Goal: Task Accomplishment & Management: Complete application form

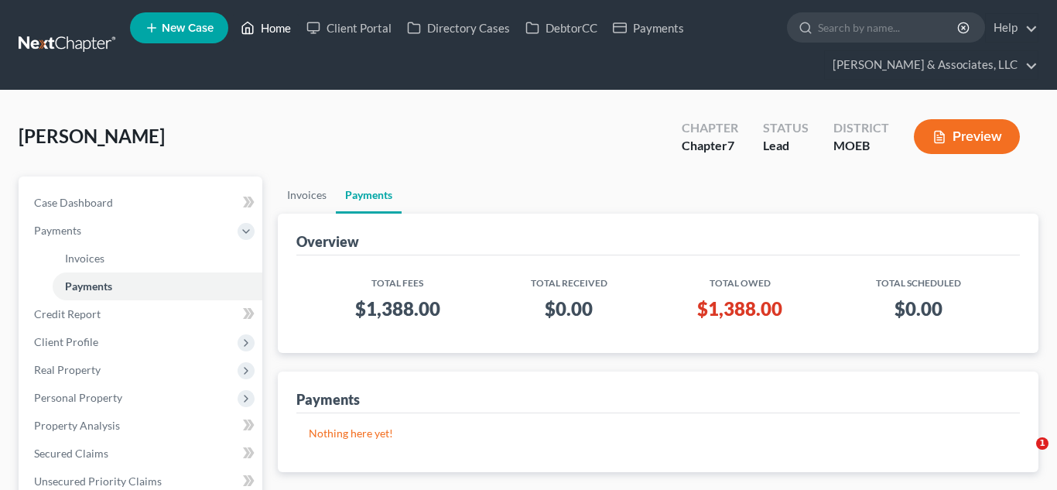
click at [277, 29] on link "Home" at bounding box center [266, 28] width 66 height 28
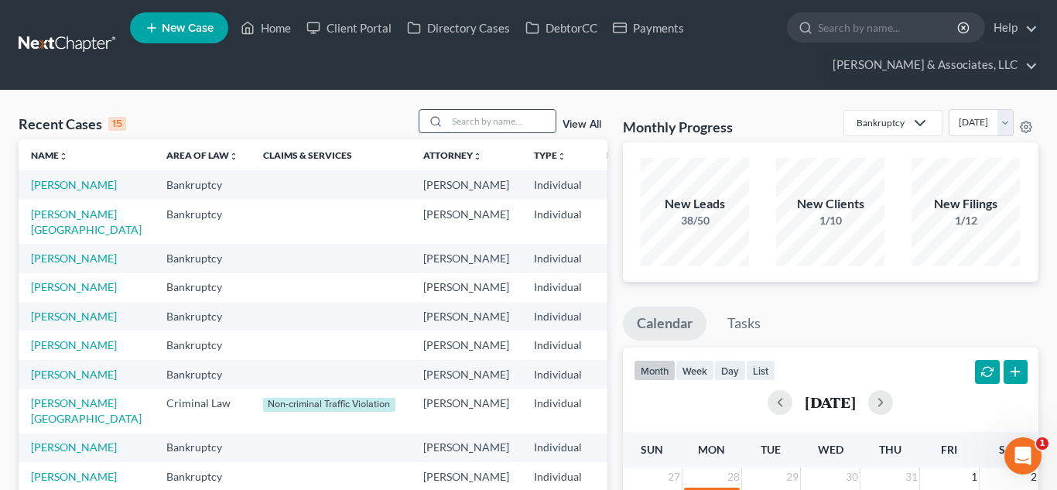
click at [454, 123] on input "search" at bounding box center [501, 121] width 108 height 22
type input "e"
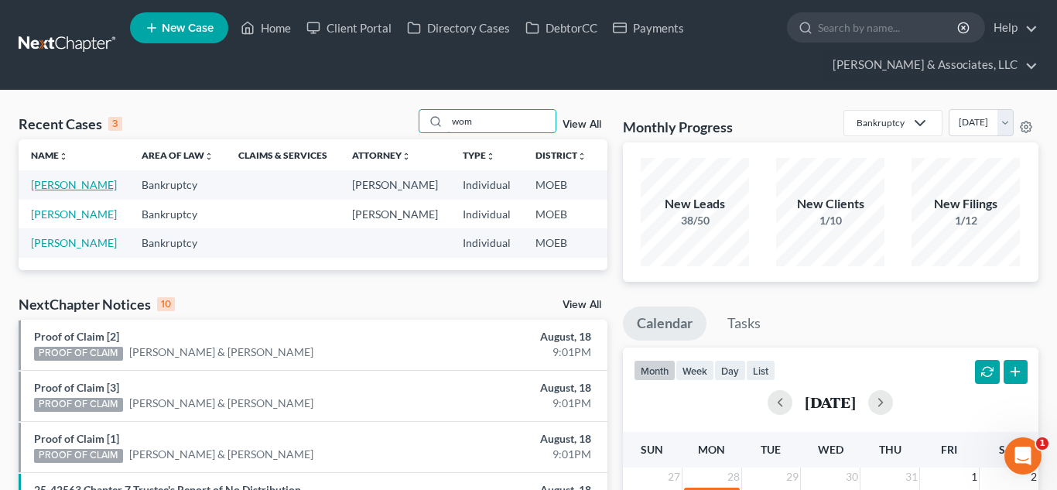
type input "wom"
click at [60, 188] on link "[PERSON_NAME]" at bounding box center [74, 184] width 86 height 13
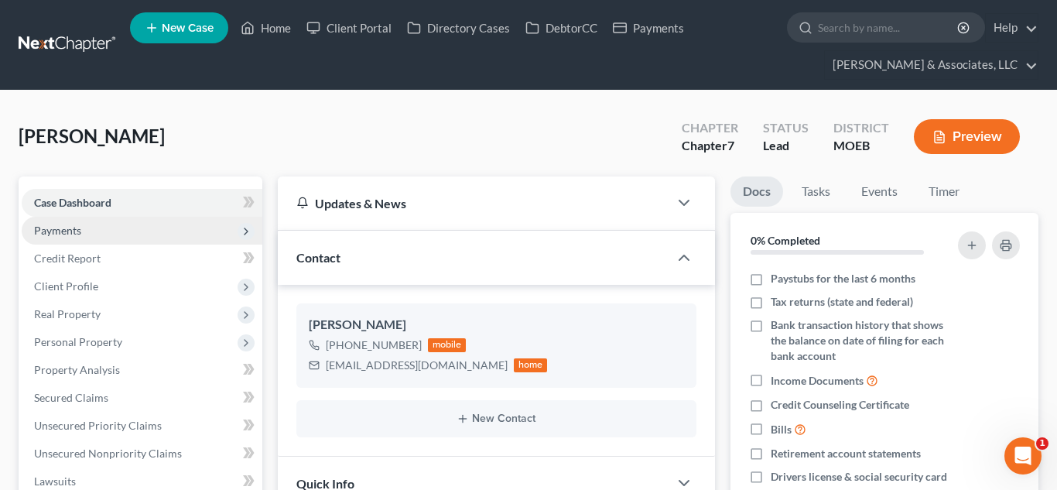
scroll to position [1355, 0]
click at [86, 236] on span "Payments" at bounding box center [142, 231] width 241 height 28
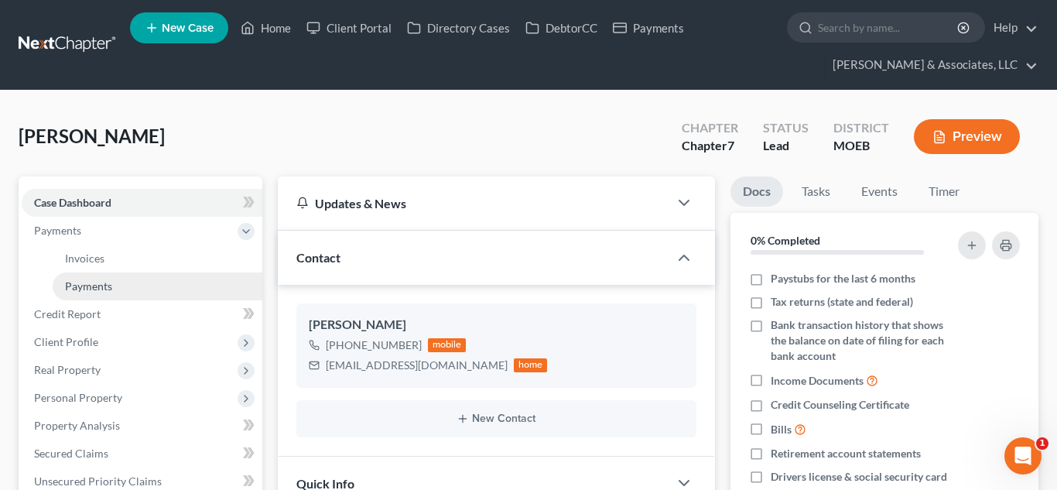
click at [94, 288] on span "Payments" at bounding box center [88, 285] width 47 height 13
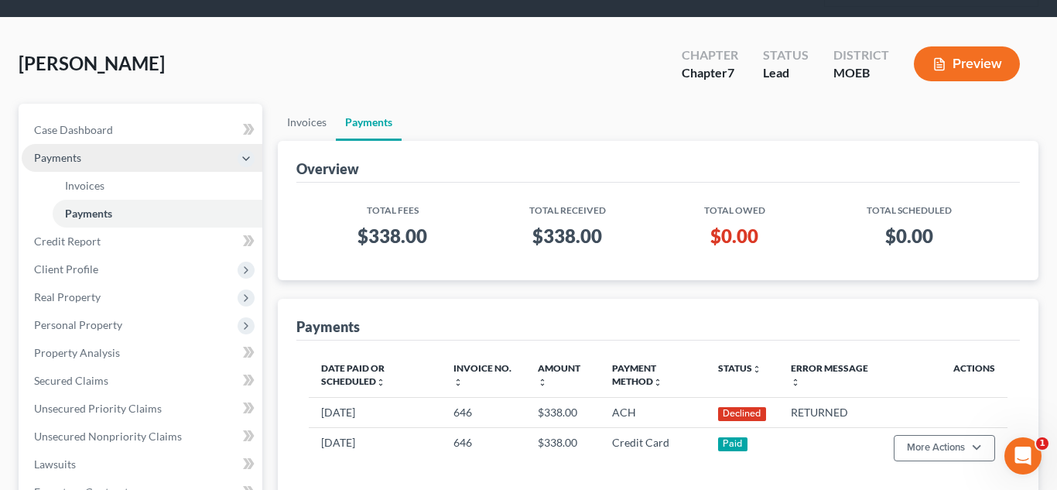
scroll to position [82, 0]
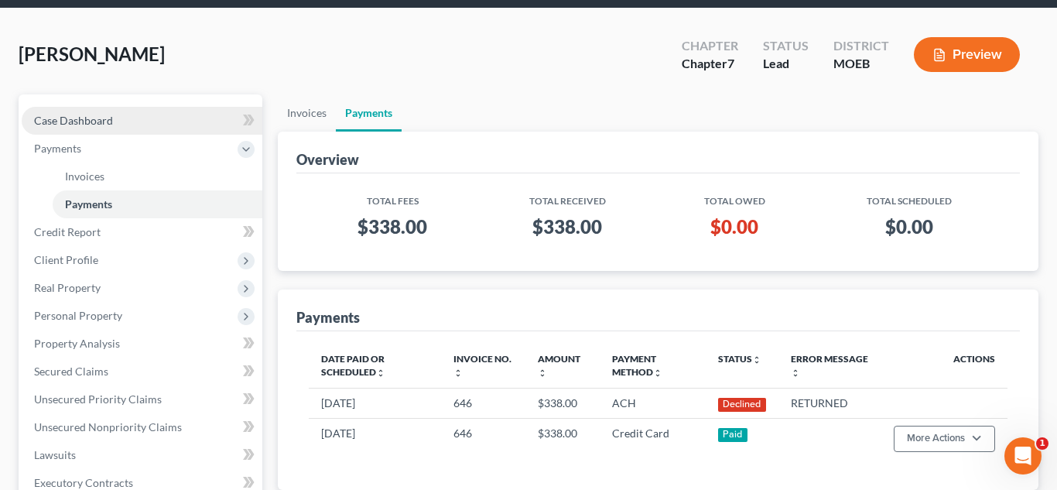
click at [66, 116] on span "Case Dashboard" at bounding box center [73, 120] width 79 height 13
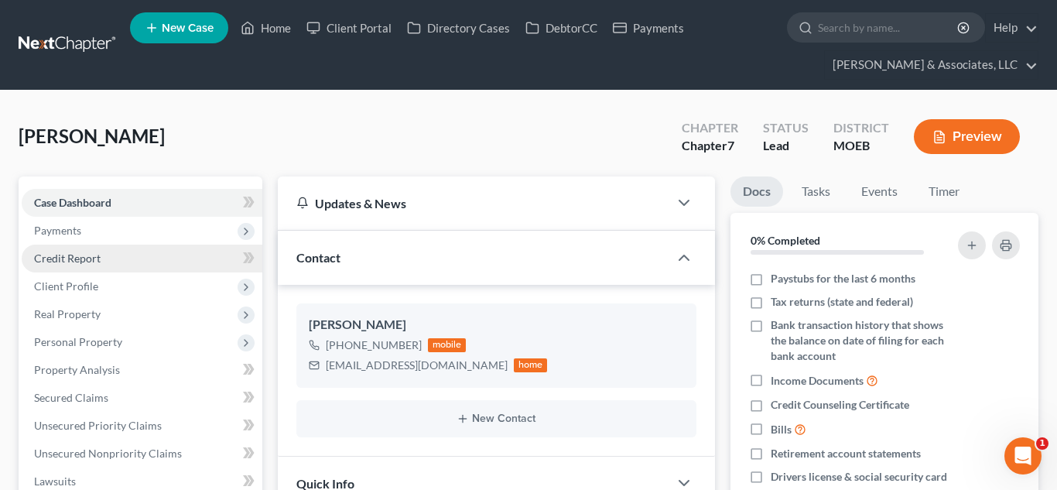
click at [91, 266] on link "Credit Report" at bounding box center [142, 259] width 241 height 28
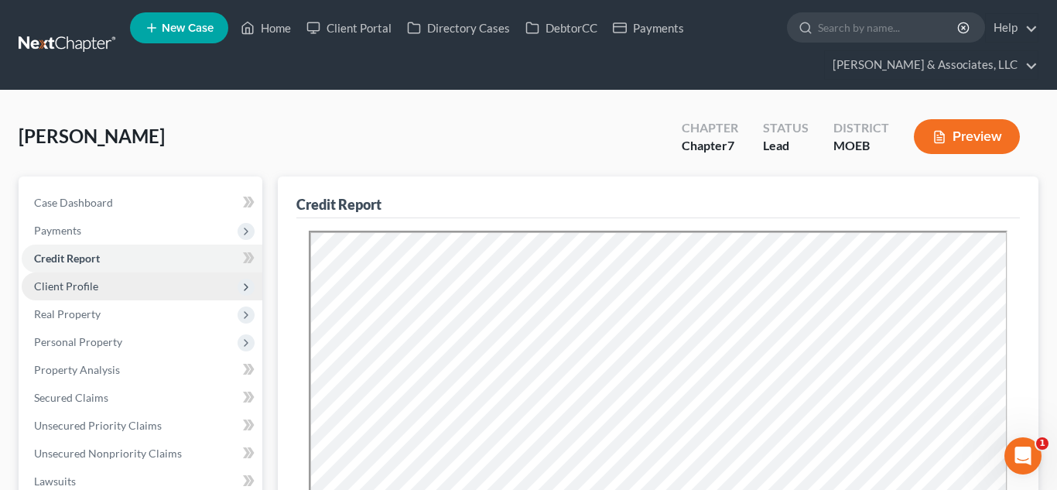
click at [50, 289] on span "Client Profile" at bounding box center [66, 285] width 64 height 13
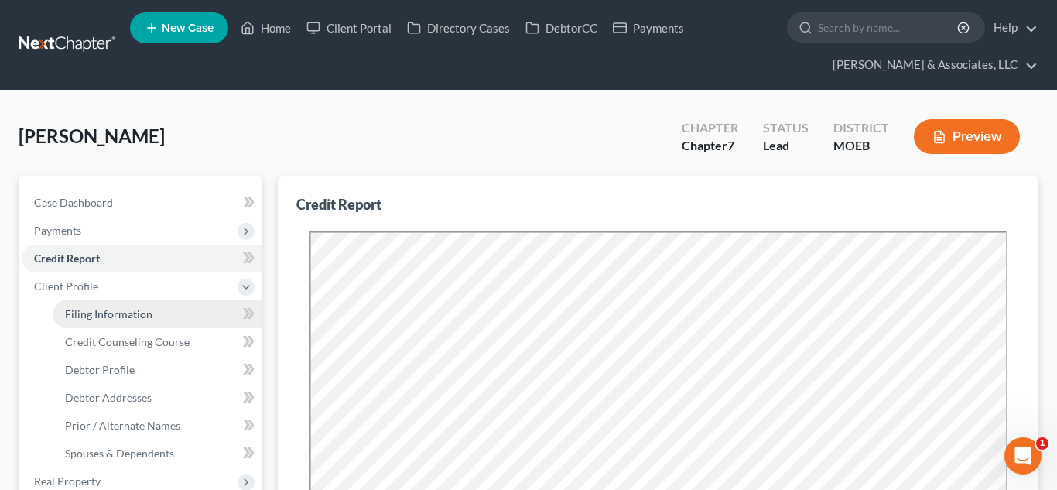
click at [94, 313] on span "Filing Information" at bounding box center [108, 313] width 87 height 13
select select "1"
select select "0"
select select "26"
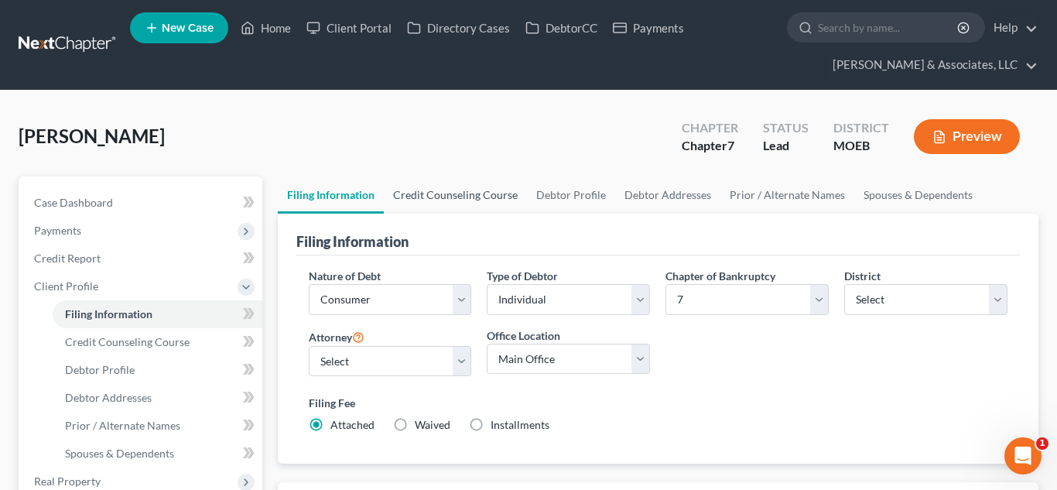
click at [439, 193] on link "Credit Counseling Course" at bounding box center [455, 194] width 143 height 37
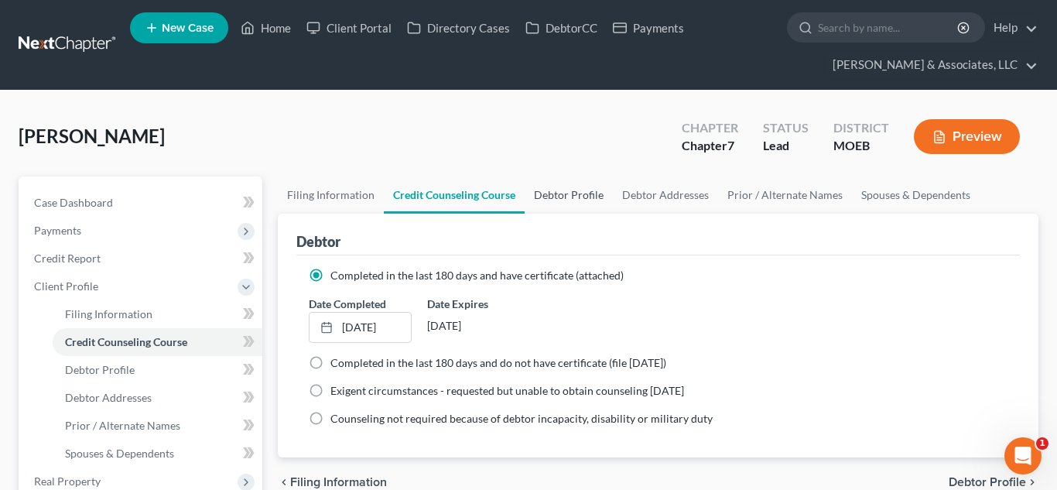
click at [580, 197] on link "Debtor Profile" at bounding box center [569, 194] width 88 height 37
select select "0"
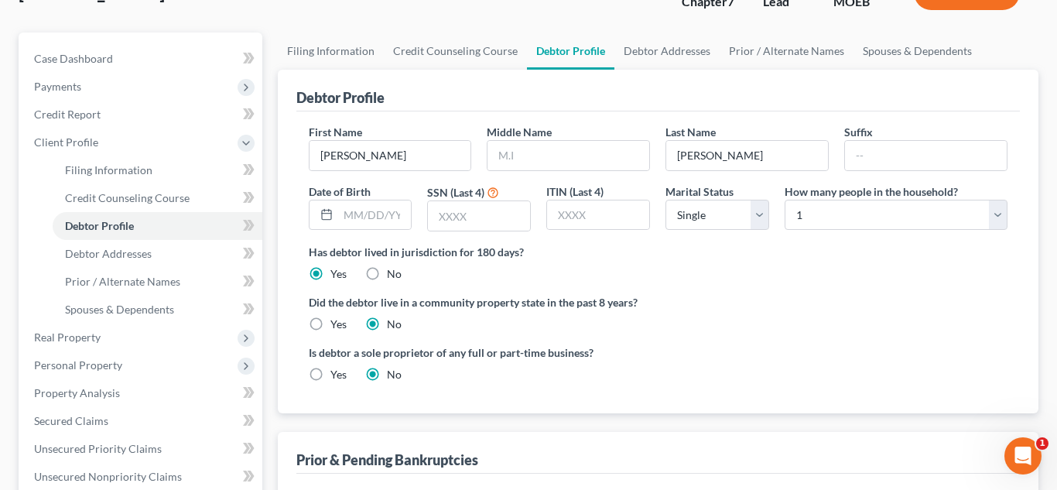
scroll to position [145, 0]
click at [637, 61] on link "Debtor Addresses" at bounding box center [666, 50] width 105 height 37
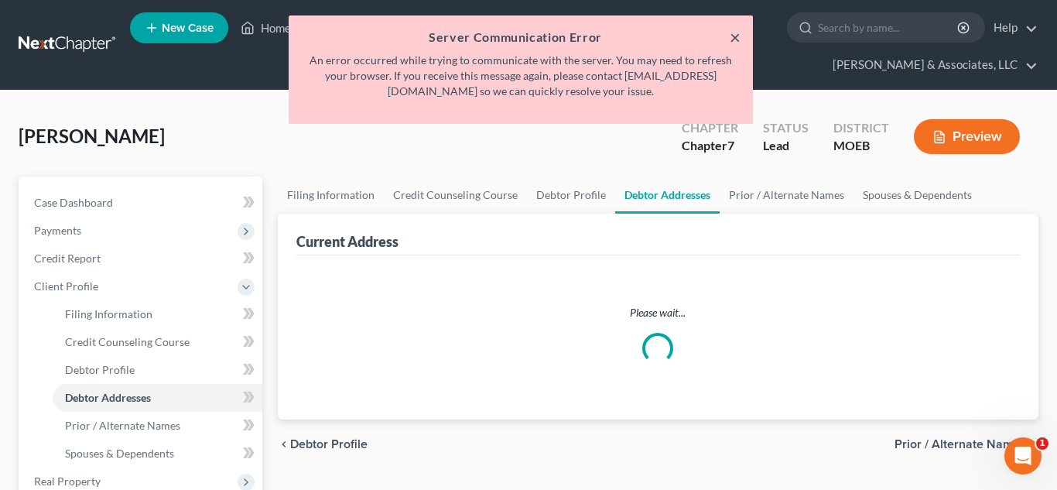
click at [731, 36] on button "×" at bounding box center [735, 37] width 11 height 19
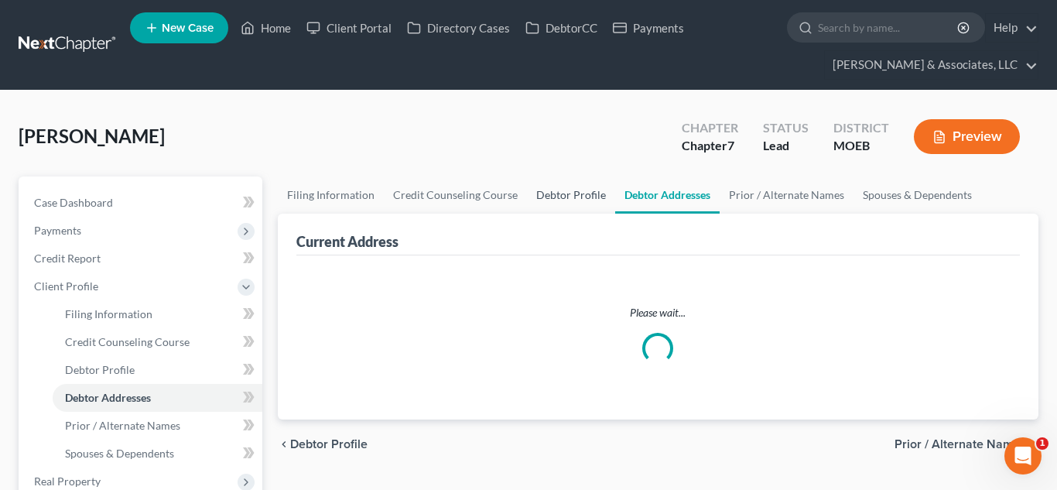
click at [587, 196] on link "Debtor Profile" at bounding box center [571, 194] width 88 height 37
select select "0"
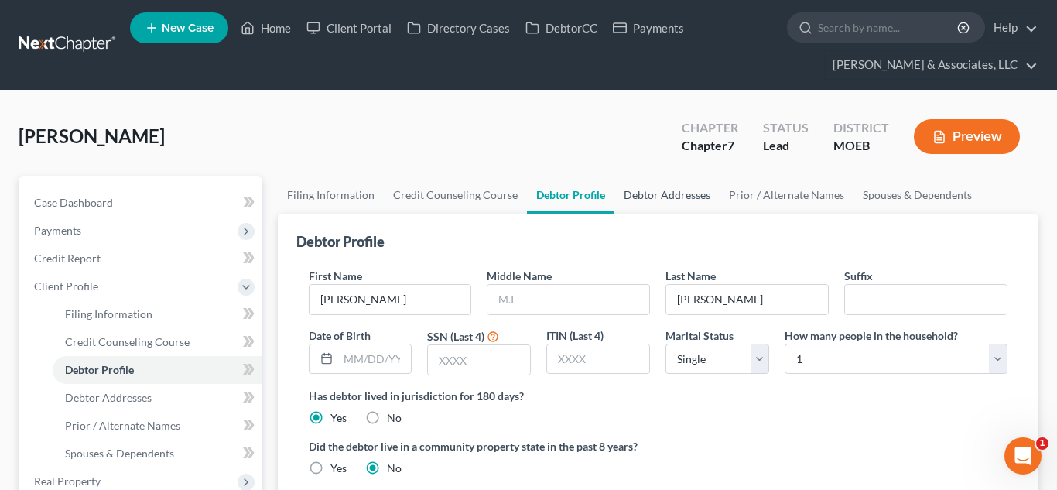
click at [652, 210] on link "Debtor Addresses" at bounding box center [666, 194] width 105 height 37
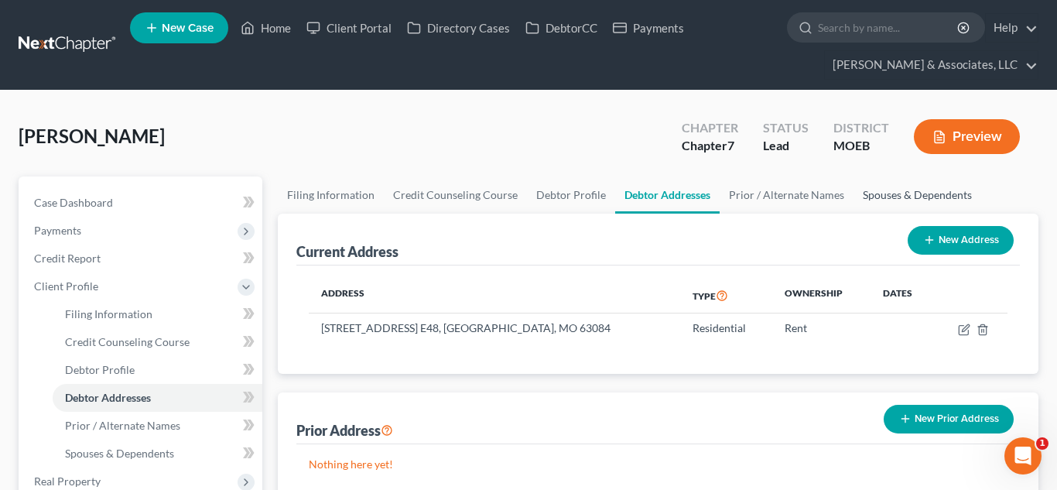
click at [858, 200] on link "Spouses & Dependents" at bounding box center [918, 194] width 128 height 37
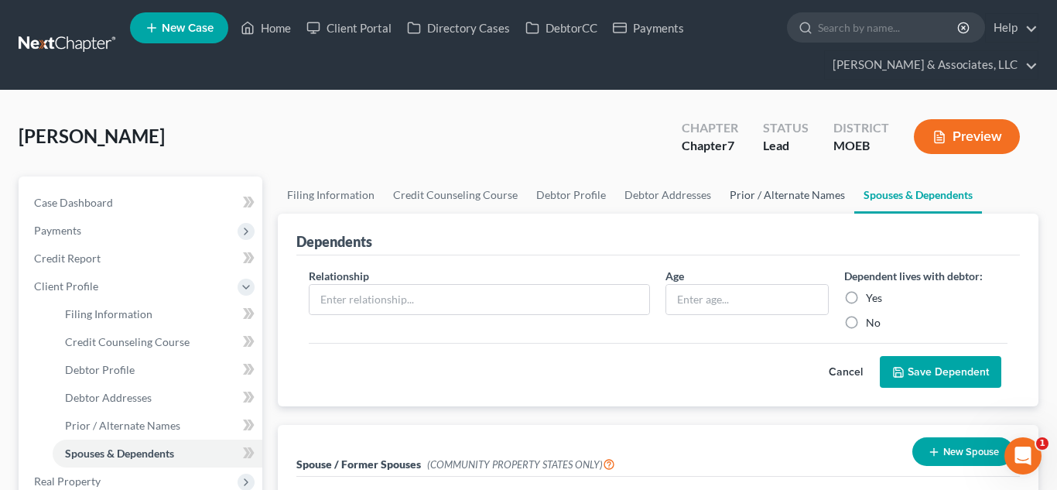
click at [789, 197] on link "Prior / Alternate Names" at bounding box center [787, 194] width 134 height 37
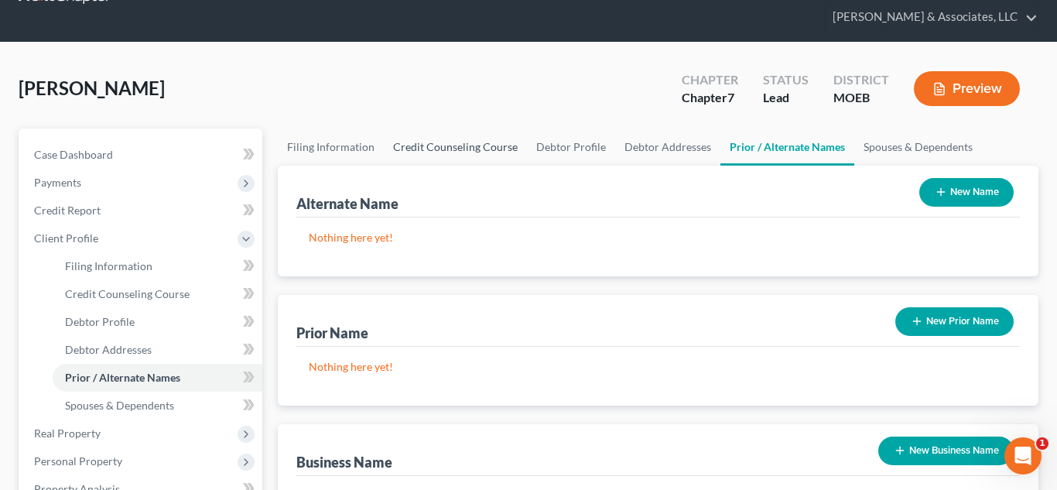
scroll to position [44, 0]
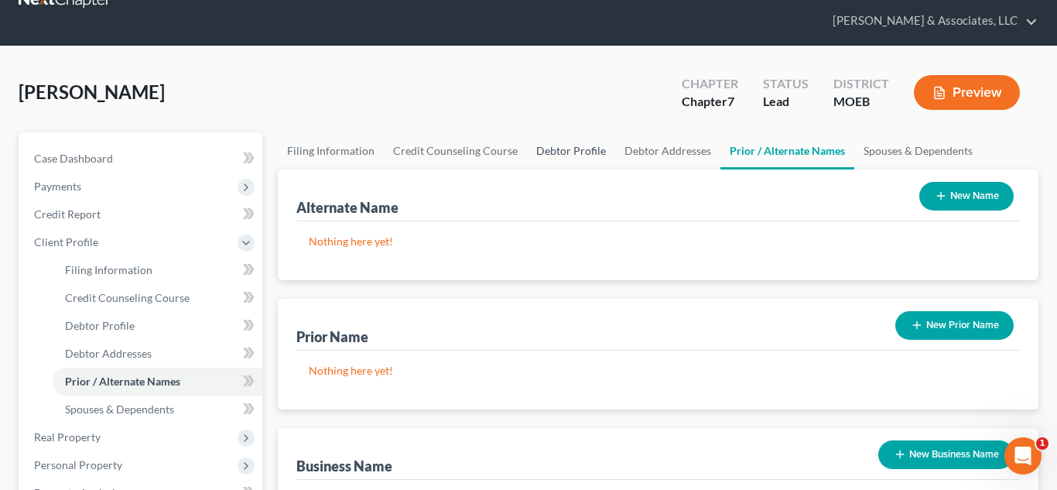
click at [572, 151] on link "Debtor Profile" at bounding box center [571, 150] width 88 height 37
select select "0"
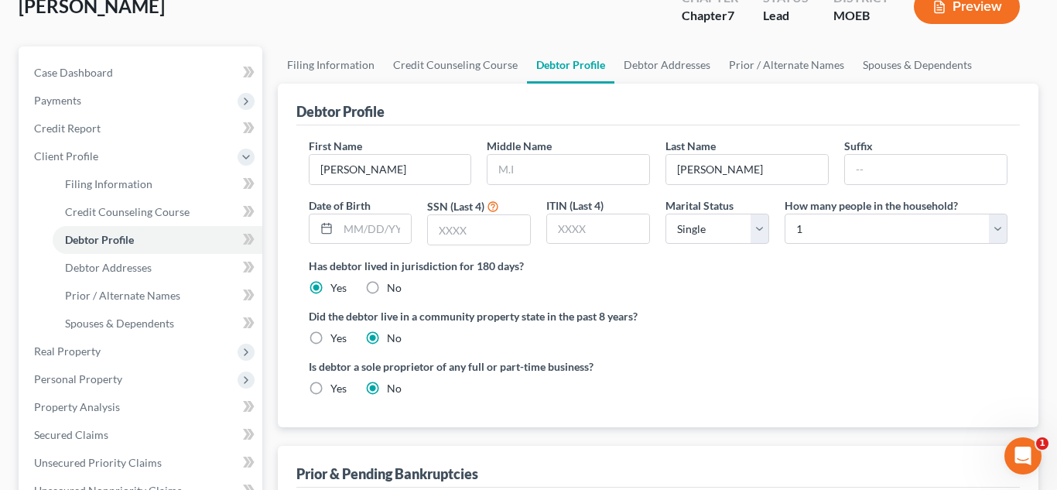
scroll to position [134, 0]
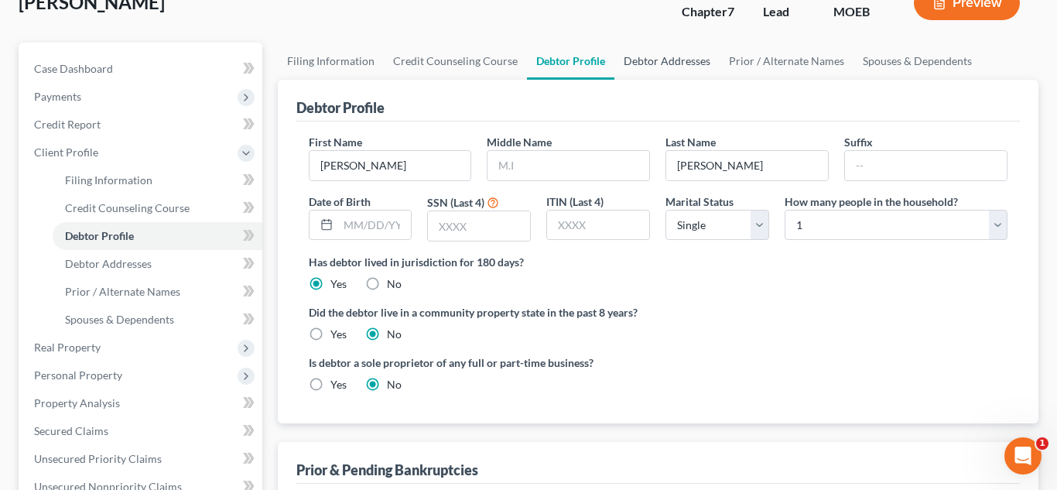
click at [669, 63] on link "Debtor Addresses" at bounding box center [666, 61] width 105 height 37
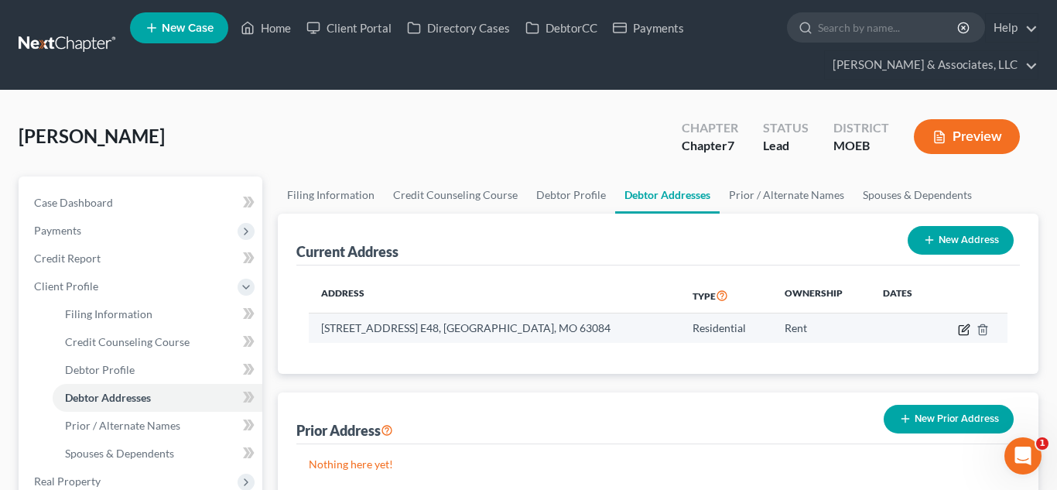
click at [963, 332] on icon "button" at bounding box center [964, 329] width 12 height 12
select select "26"
select select "0"
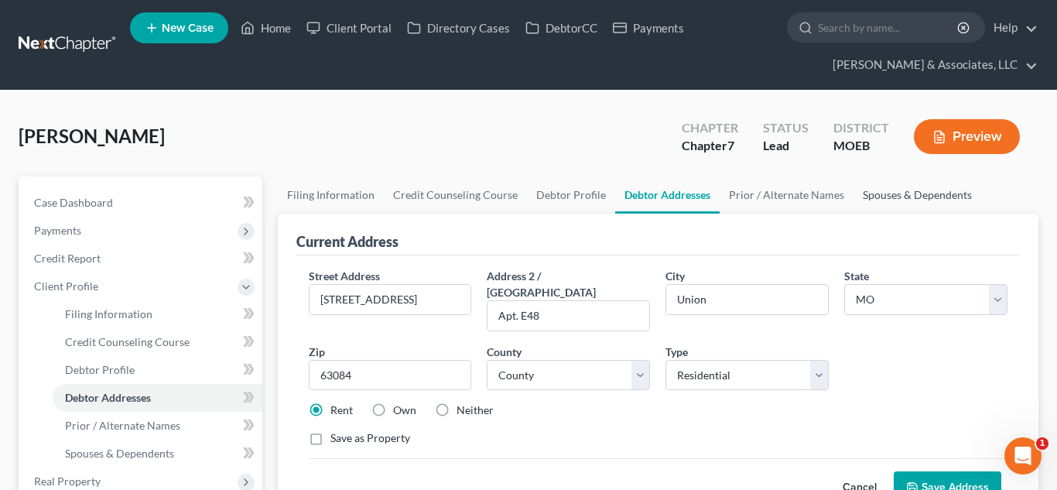
click at [875, 193] on link "Spouses & Dependents" at bounding box center [918, 194] width 128 height 37
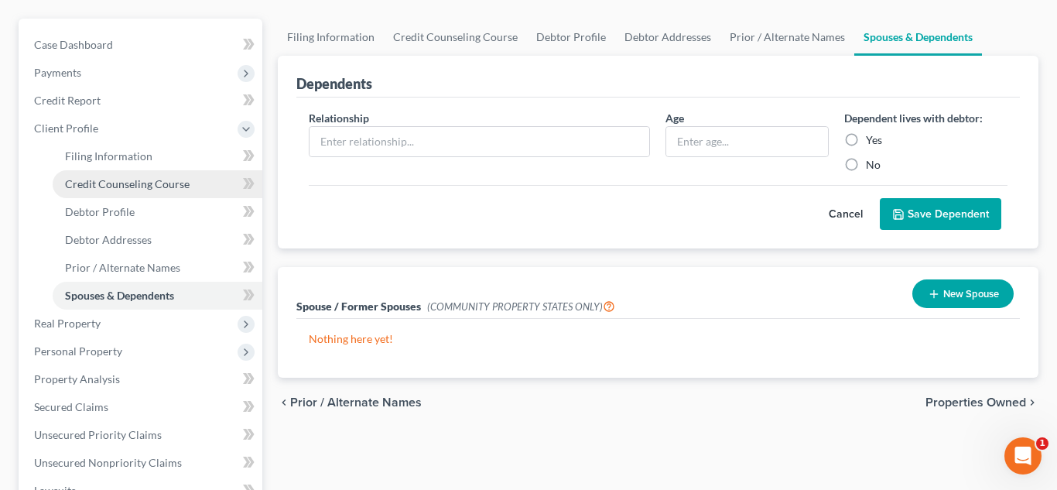
scroll to position [173, 0]
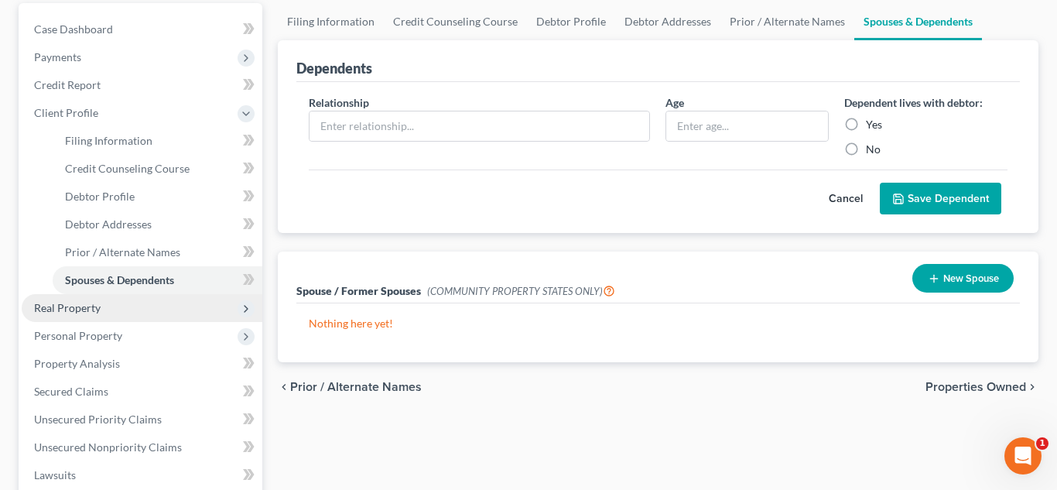
click at [82, 310] on span "Real Property" at bounding box center [67, 307] width 67 height 13
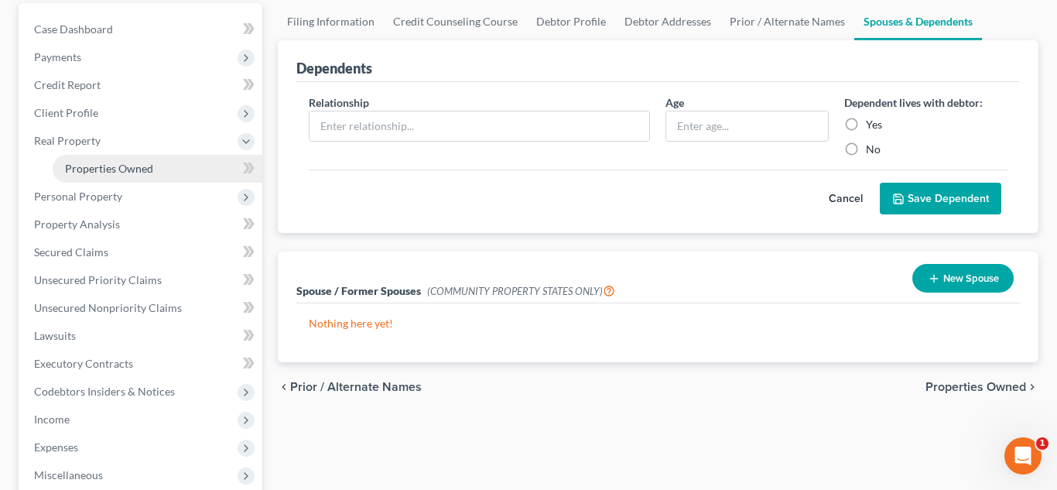
click at [121, 171] on span "Properties Owned" at bounding box center [109, 168] width 88 height 13
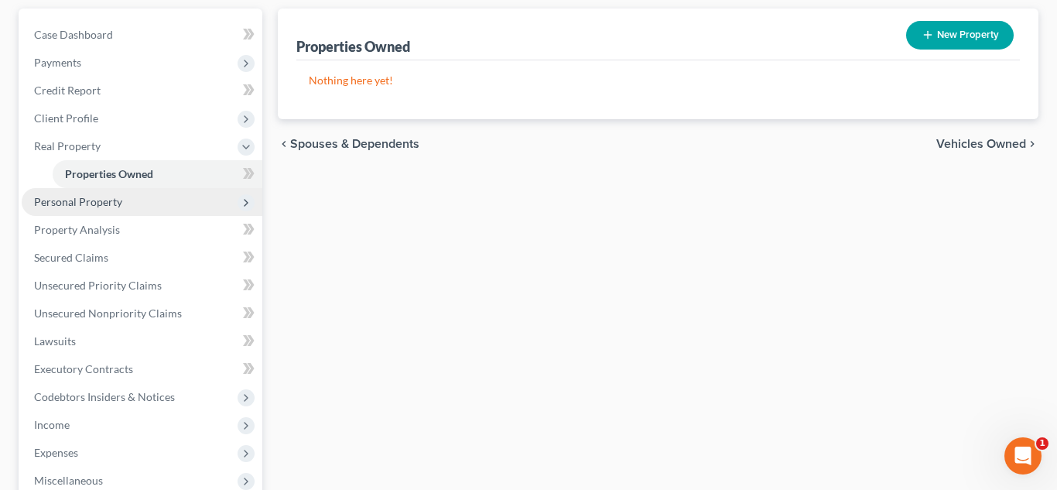
scroll to position [171, 0]
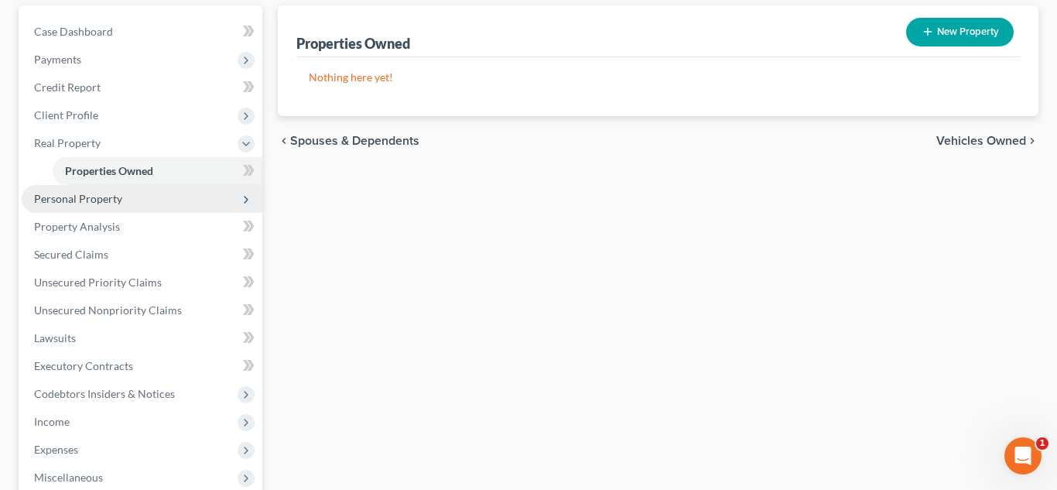
click at [102, 197] on span "Personal Property" at bounding box center [78, 198] width 88 height 13
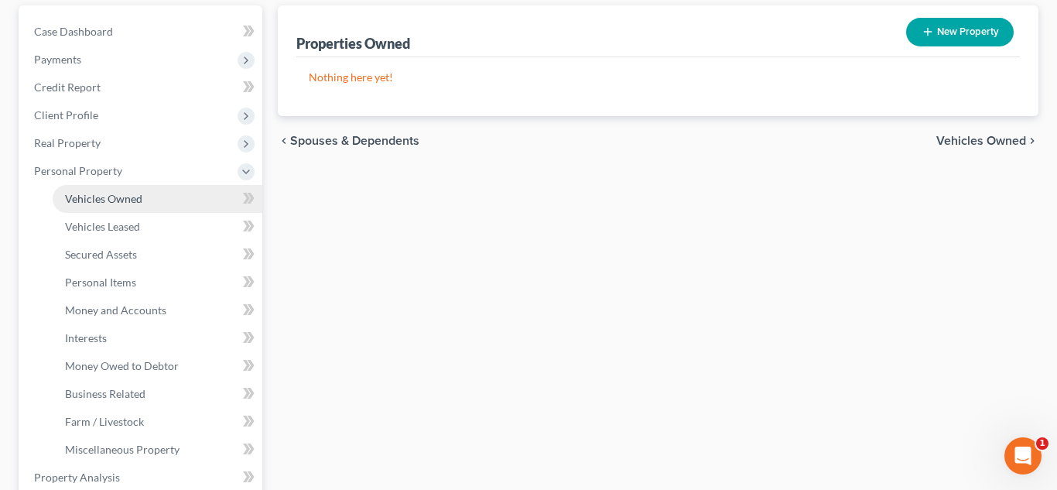
click at [112, 204] on span "Vehicles Owned" at bounding box center [103, 198] width 77 height 13
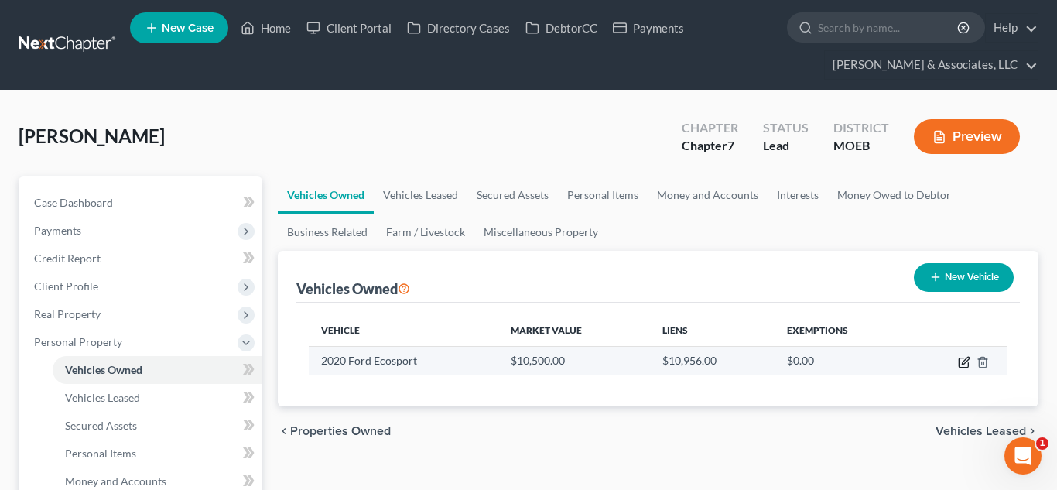
click at [963, 362] on icon "button" at bounding box center [965, 360] width 7 height 7
select select "0"
select select "6"
select select "1"
select select "0"
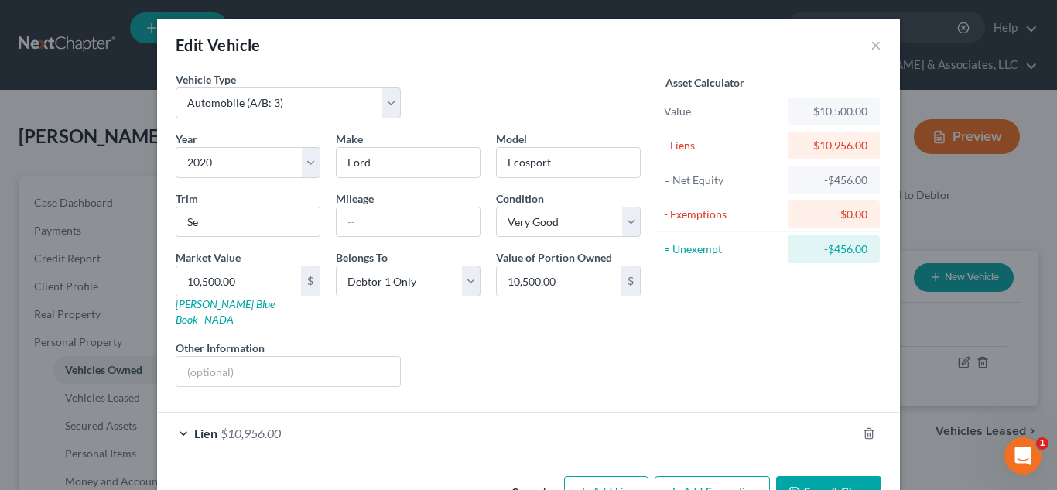
scroll to position [34, 0]
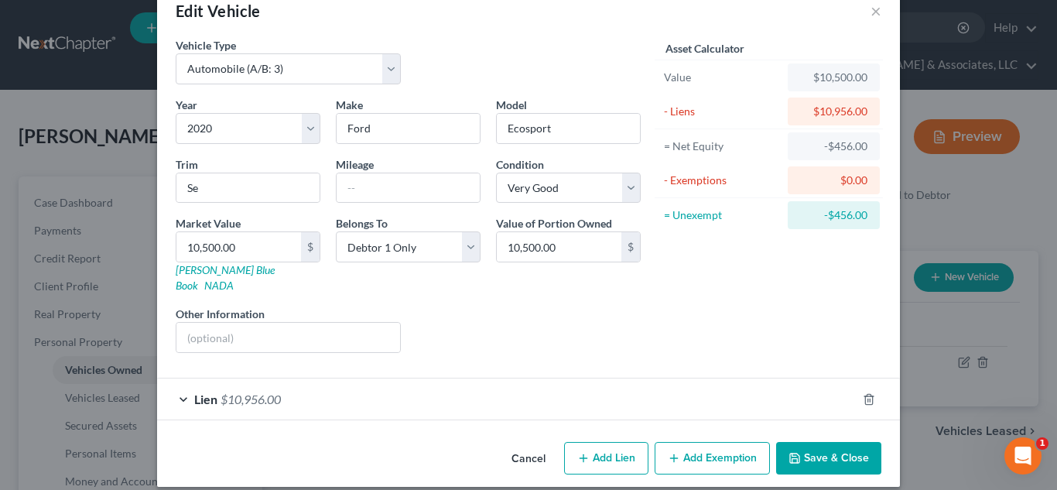
click at [326, 391] on div "Lien $10,956.00" at bounding box center [507, 398] width 700 height 41
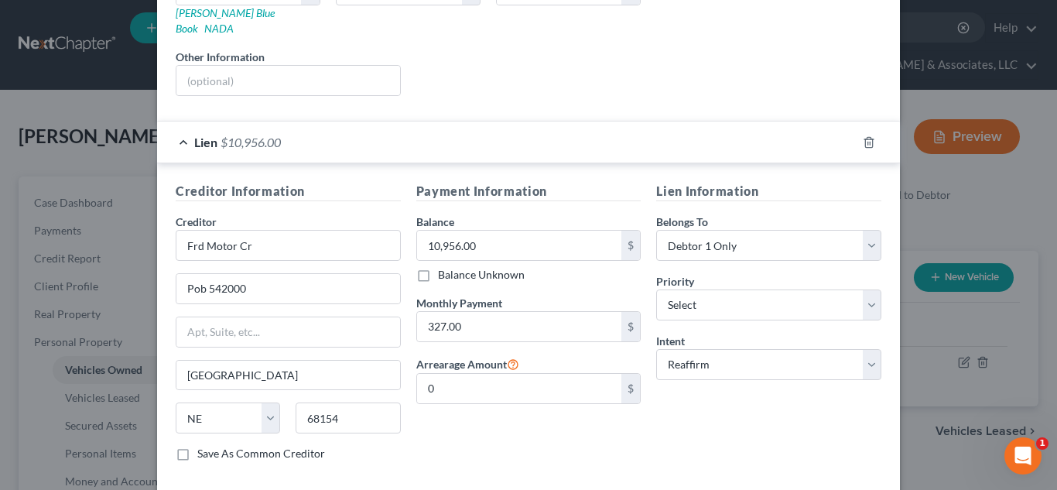
scroll to position [357, 0]
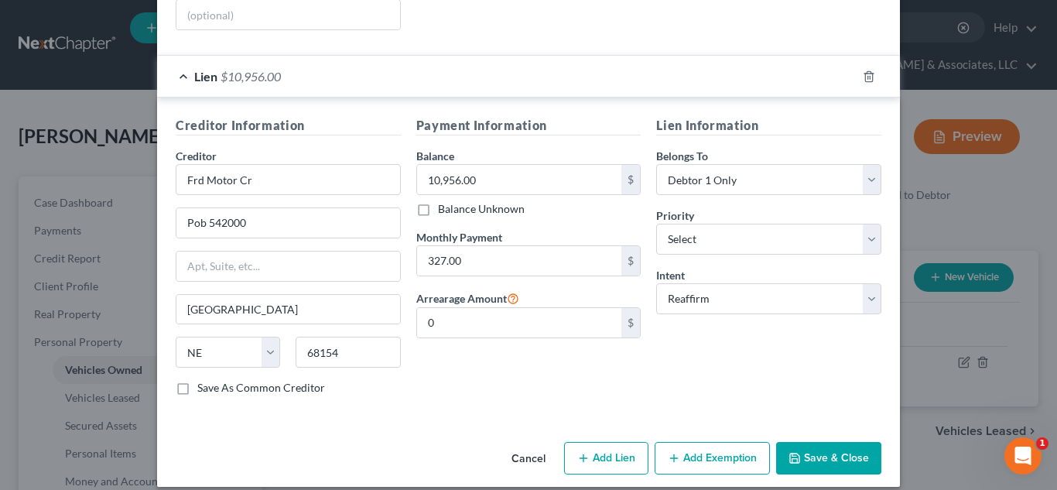
click at [813, 443] on button "Save & Close" at bounding box center [828, 458] width 105 height 33
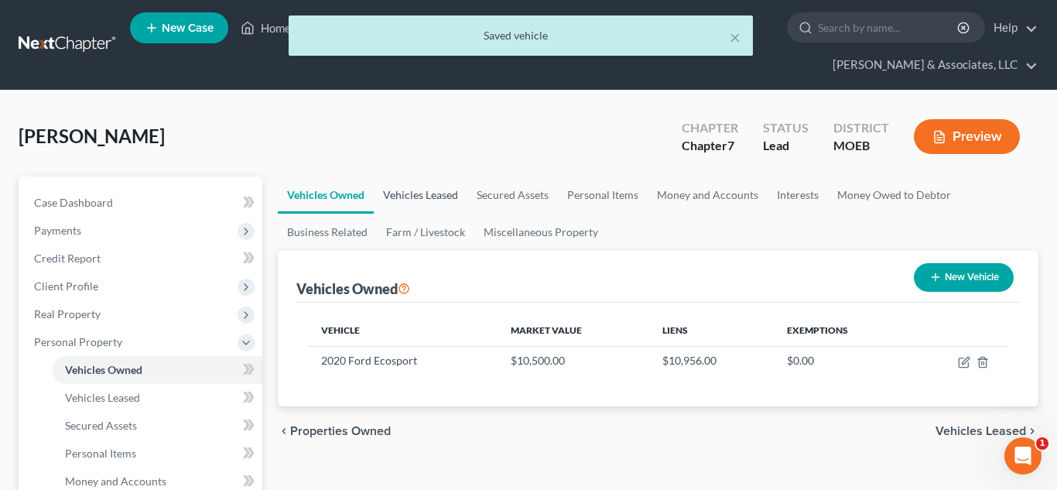
click at [432, 184] on link "Vehicles Leased" at bounding box center [421, 194] width 94 height 37
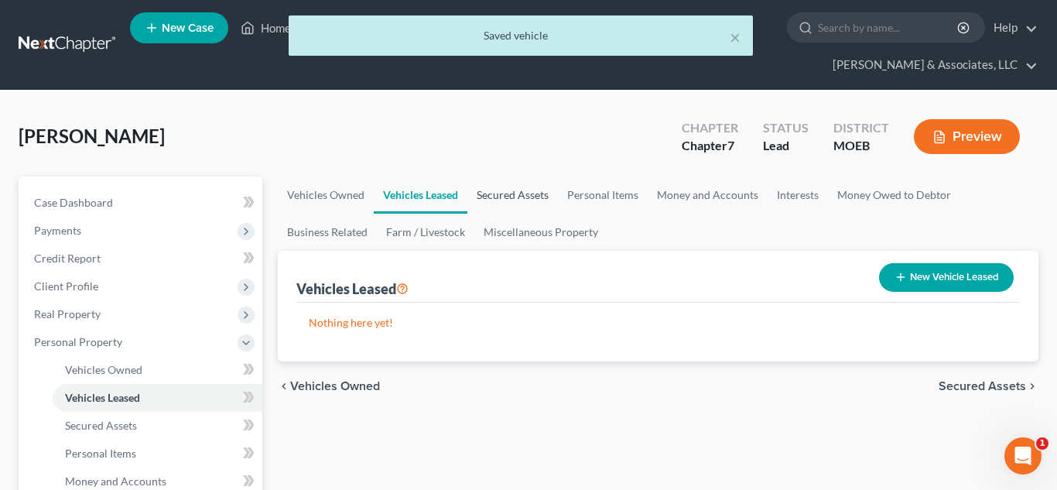
click at [521, 207] on link "Secured Assets" at bounding box center [512, 194] width 91 height 37
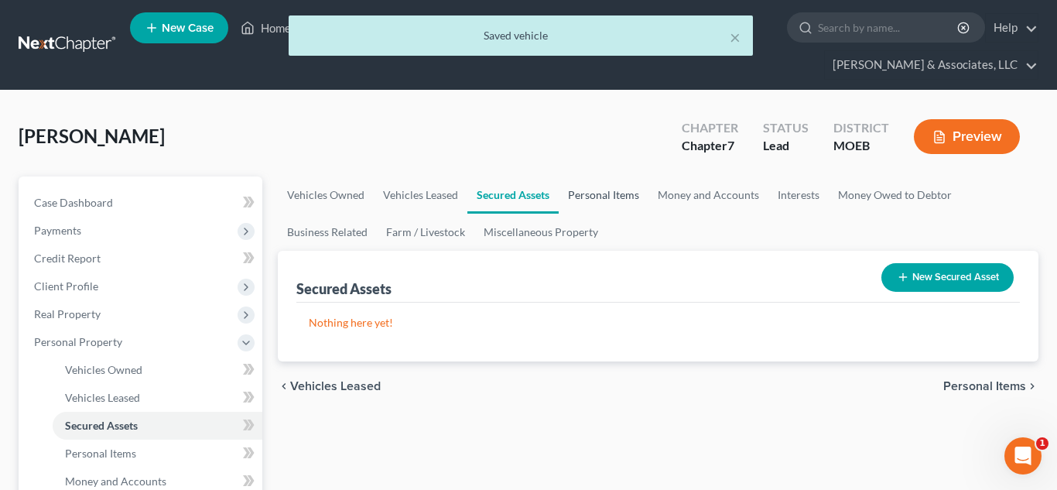
click at [596, 199] on link "Personal Items" at bounding box center [604, 194] width 90 height 37
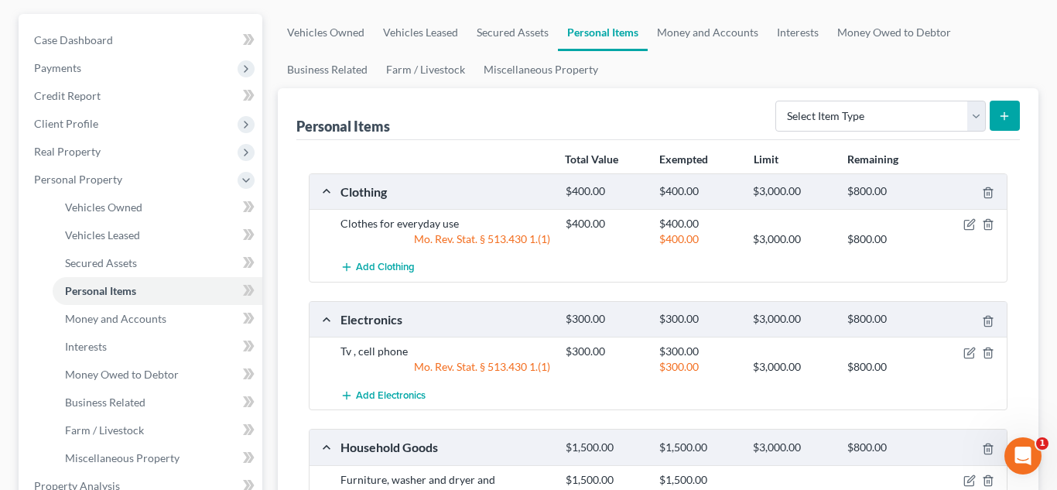
scroll to position [111, 0]
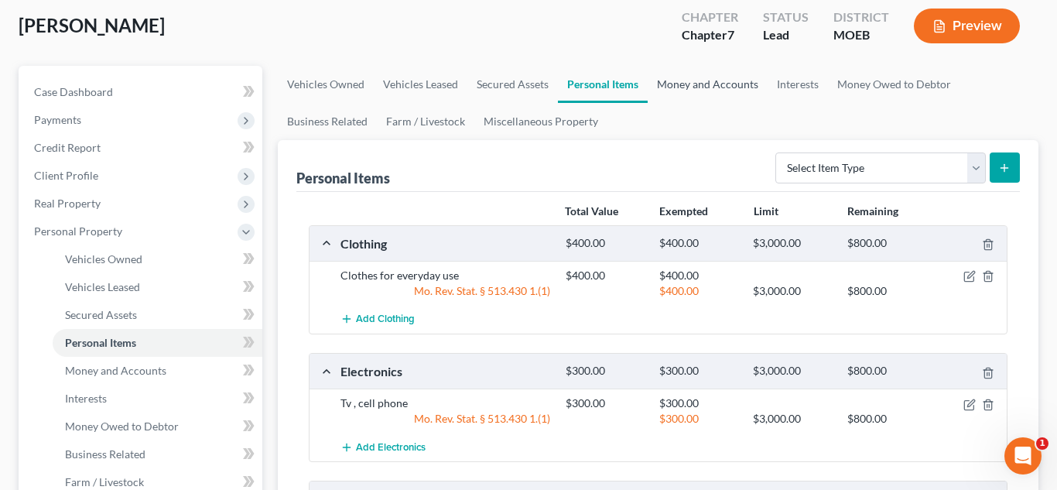
click at [688, 85] on link "Money and Accounts" at bounding box center [708, 84] width 120 height 37
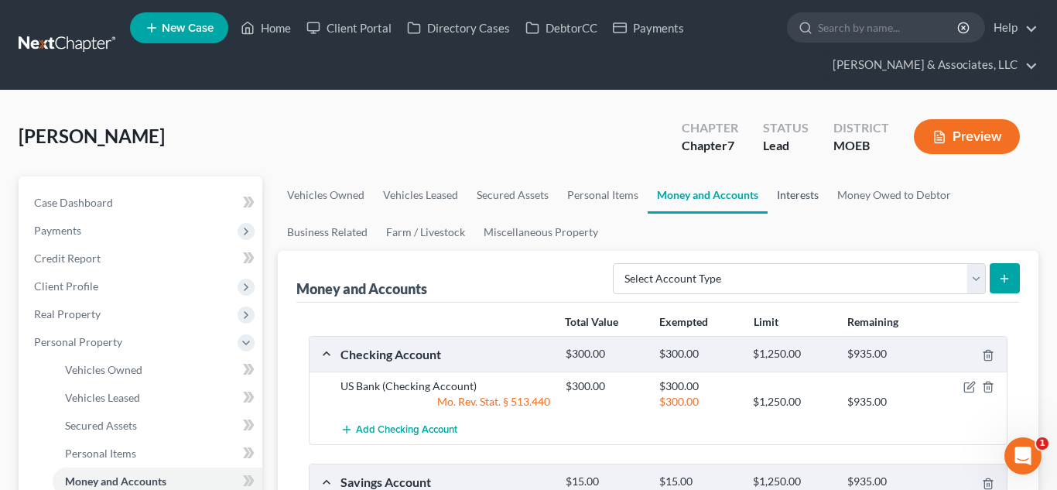
click at [794, 189] on link "Interests" at bounding box center [798, 194] width 60 height 37
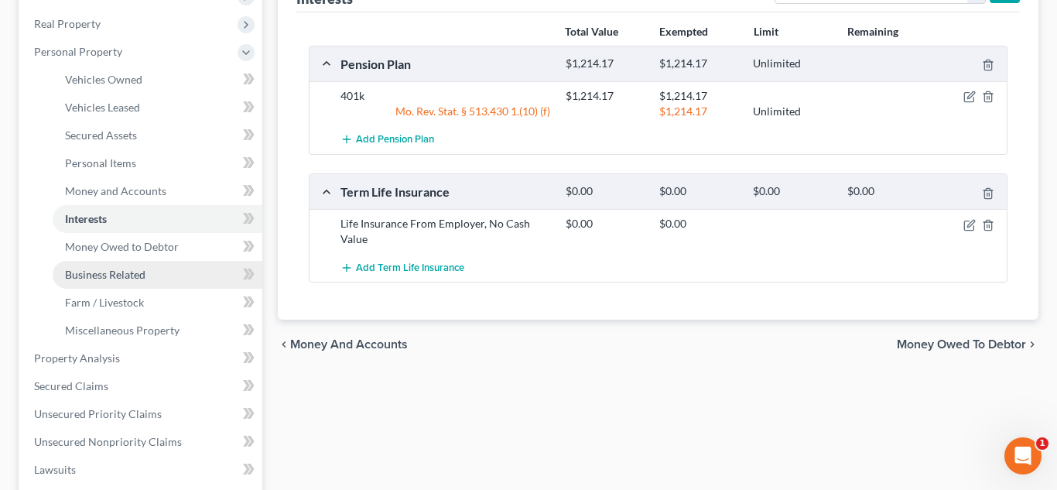
scroll to position [321, 0]
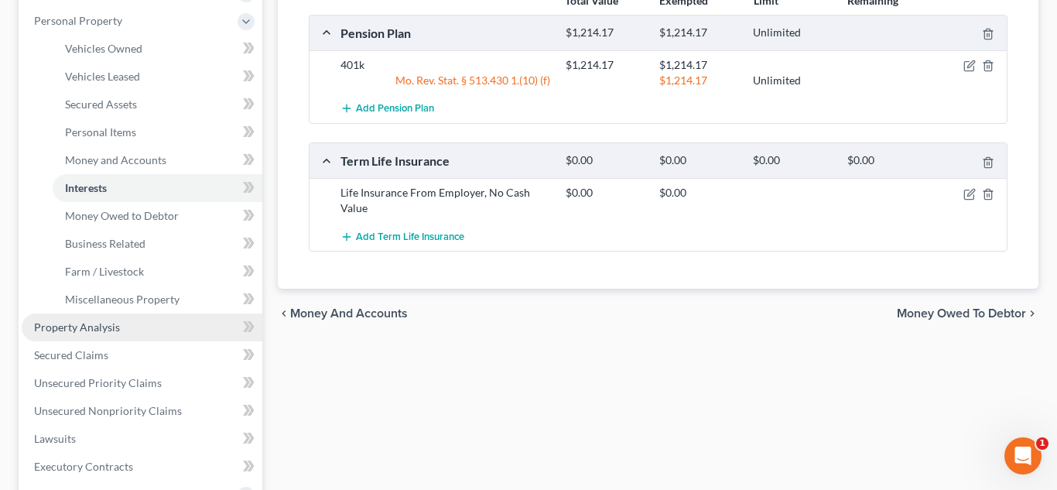
click at [83, 327] on span "Property Analysis" at bounding box center [77, 326] width 86 height 13
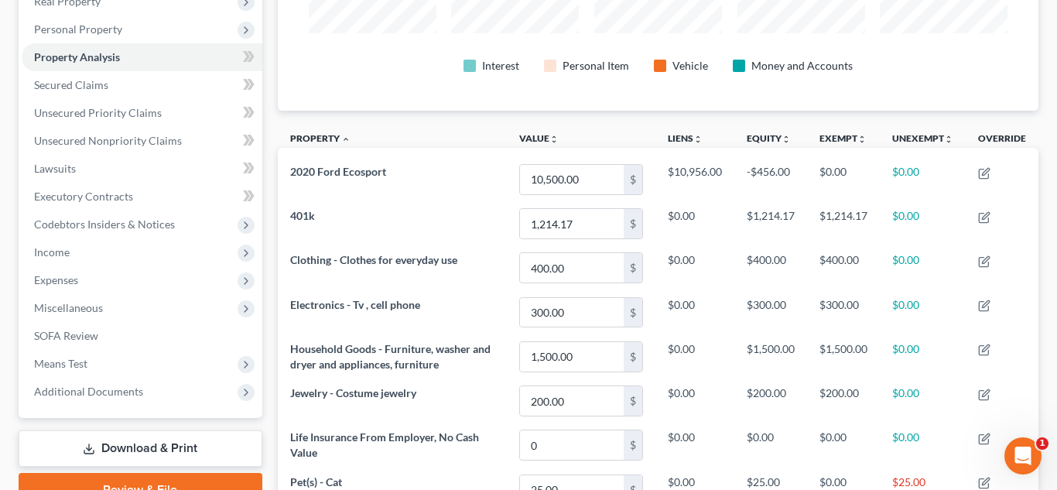
scroll to position [475, 0]
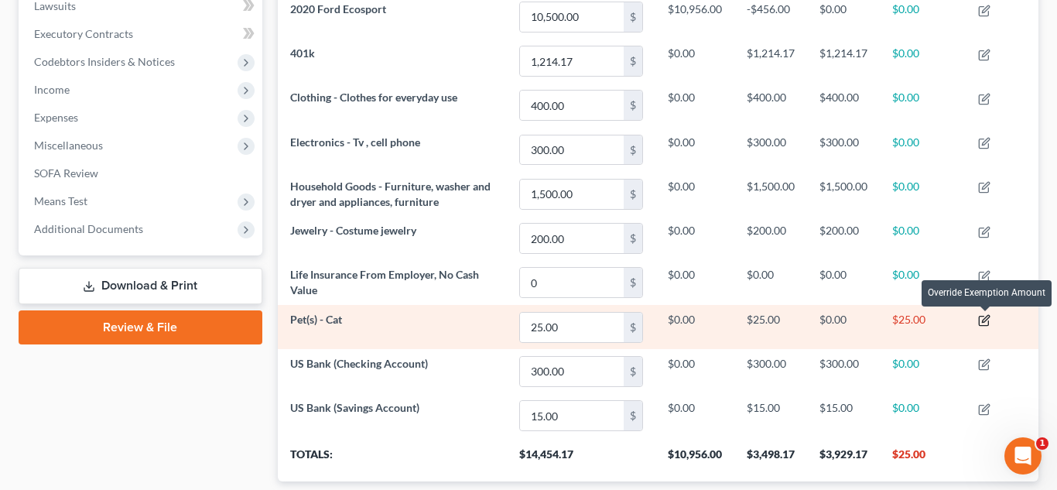
click at [981, 321] on icon "button" at bounding box center [984, 320] width 12 height 12
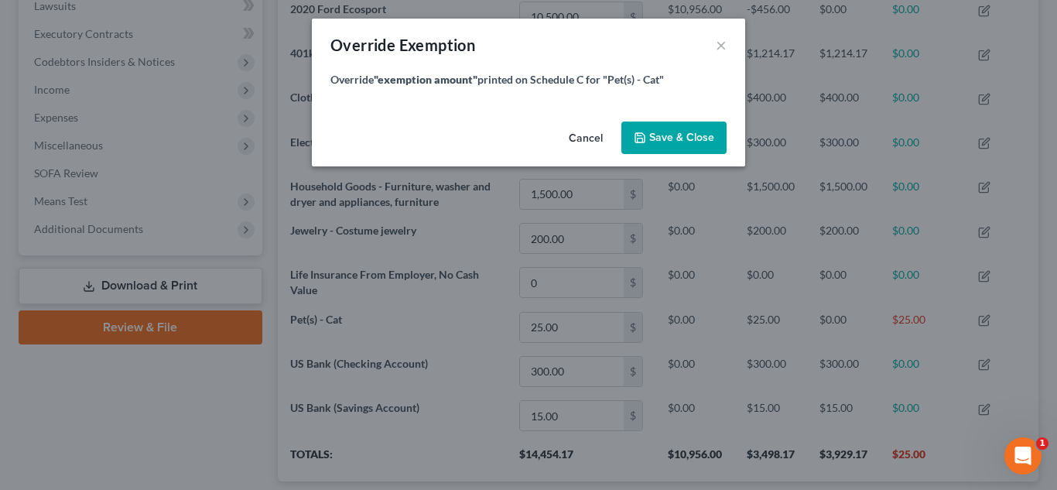
click at [576, 129] on button "Cancel" at bounding box center [585, 138] width 59 height 31
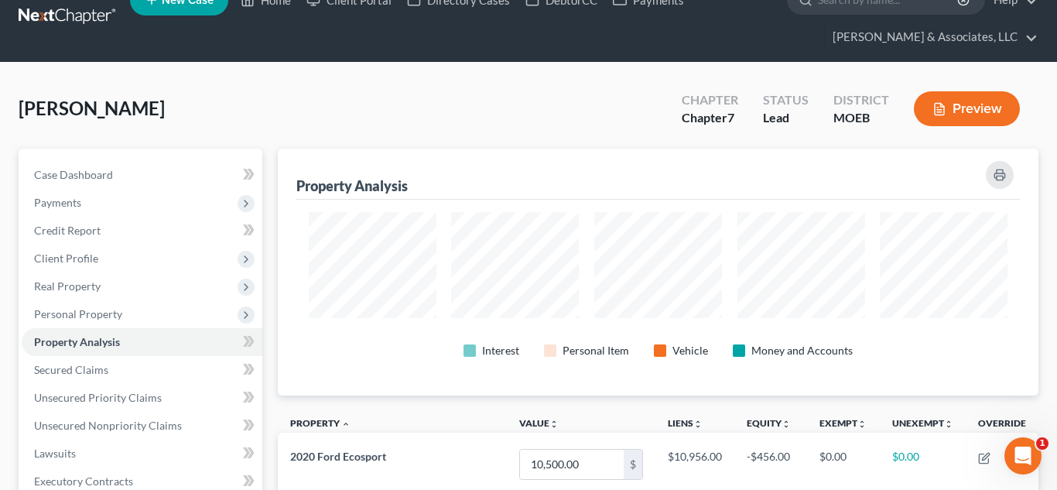
scroll to position [0, 0]
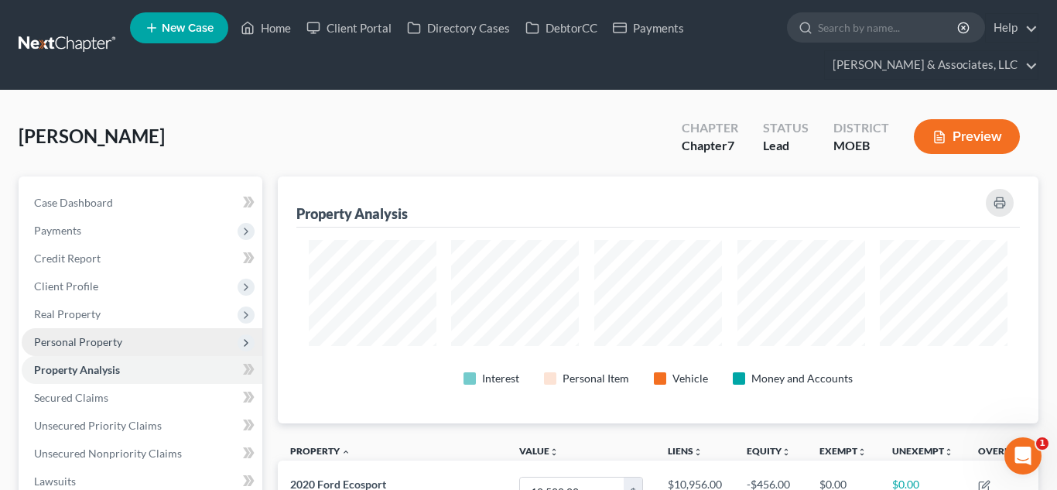
click at [94, 344] on span "Personal Property" at bounding box center [78, 341] width 88 height 13
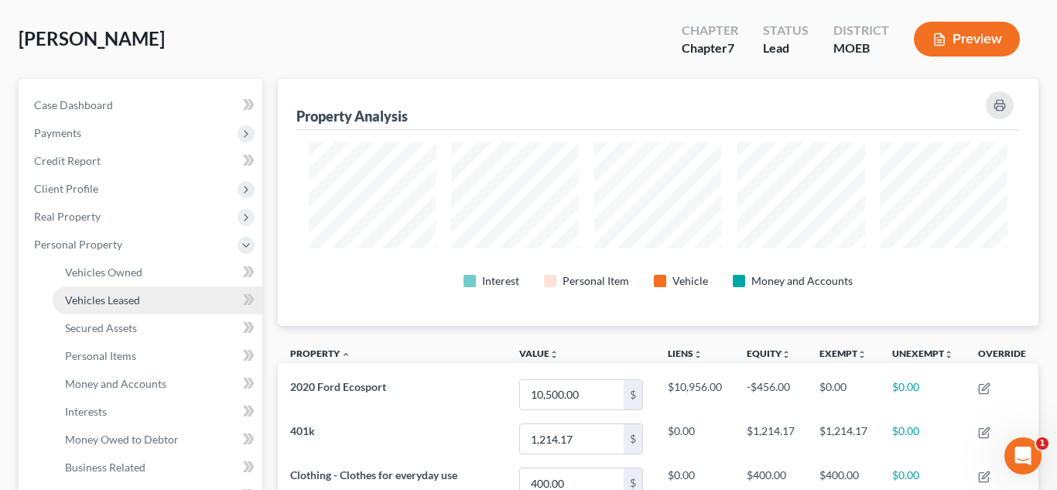
scroll to position [125, 0]
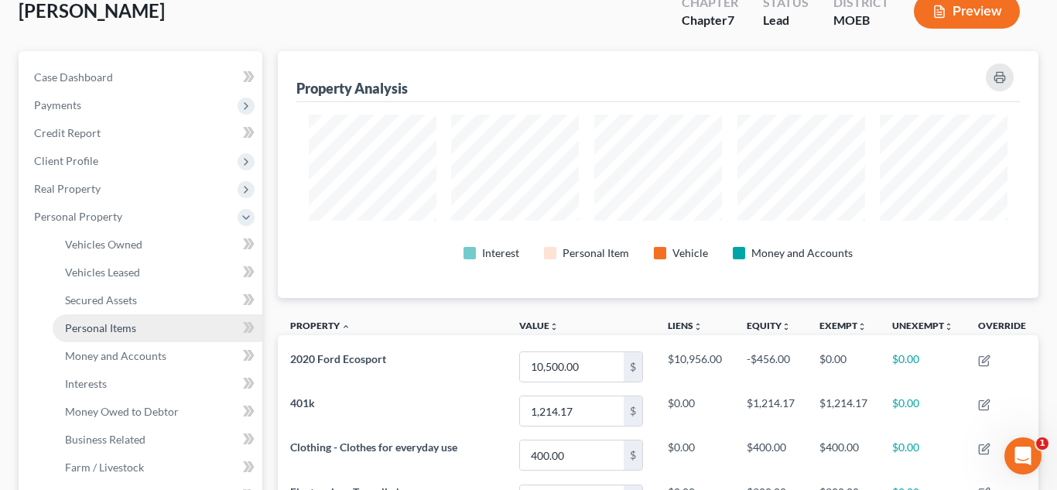
click at [113, 327] on span "Personal Items" at bounding box center [100, 327] width 71 height 13
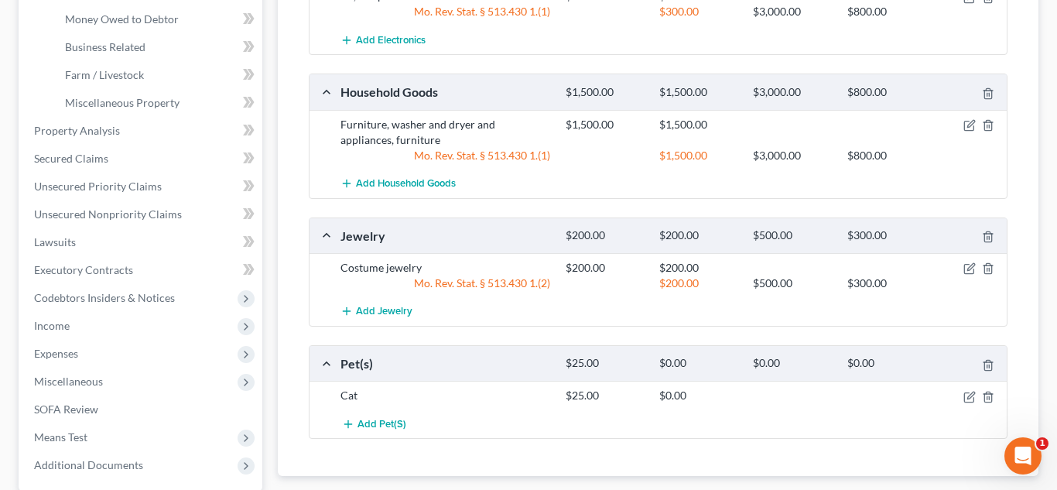
scroll to position [525, 0]
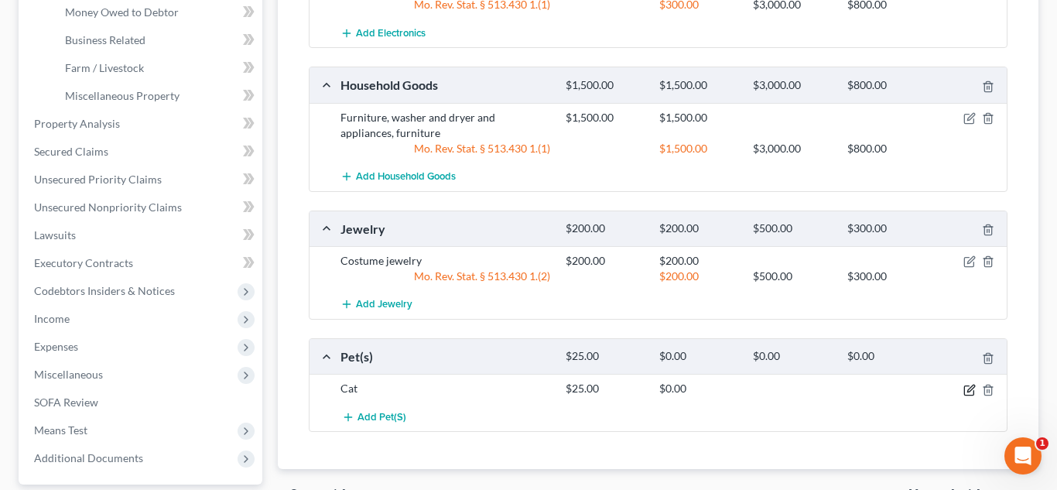
click at [971, 392] on icon "button" at bounding box center [969, 390] width 12 height 12
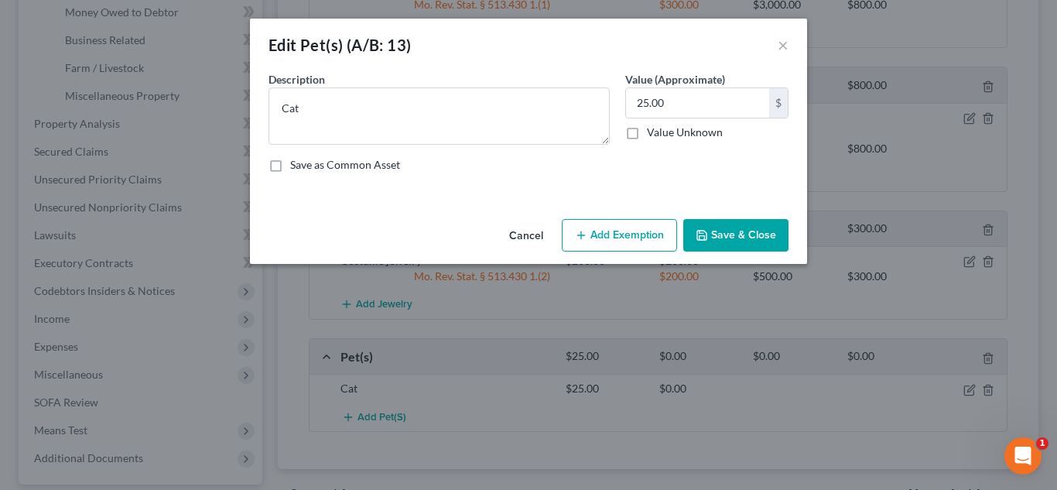
click at [593, 225] on button "Add Exemption" at bounding box center [619, 235] width 115 height 33
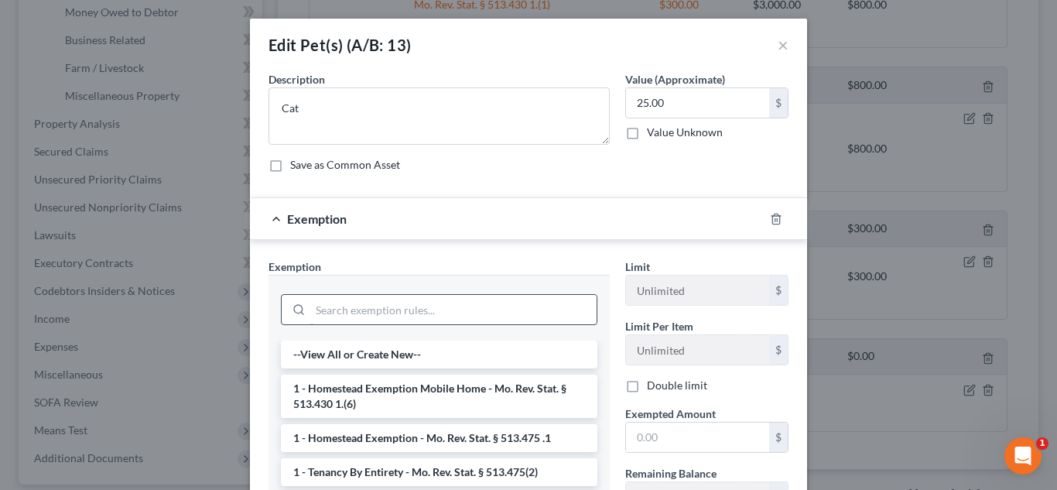
click at [453, 299] on input "search" at bounding box center [453, 309] width 286 height 29
click at [549, 251] on div "Exemption Set must be selected for CA. Exemption * --View All or Create New-- 1…" at bounding box center [528, 427] width 557 height 374
click at [394, 305] on input "search" at bounding box center [453, 309] width 286 height 29
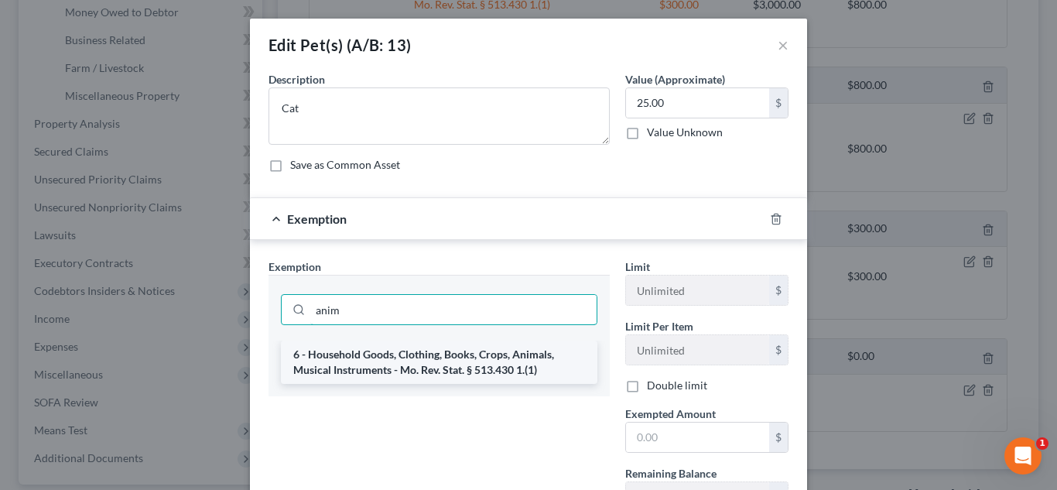
type input "anim"
click at [366, 357] on li "6 - Household Goods, Clothing, Books, Crops, Animals, Musical Instruments - Mo.…" at bounding box center [439, 361] width 316 height 43
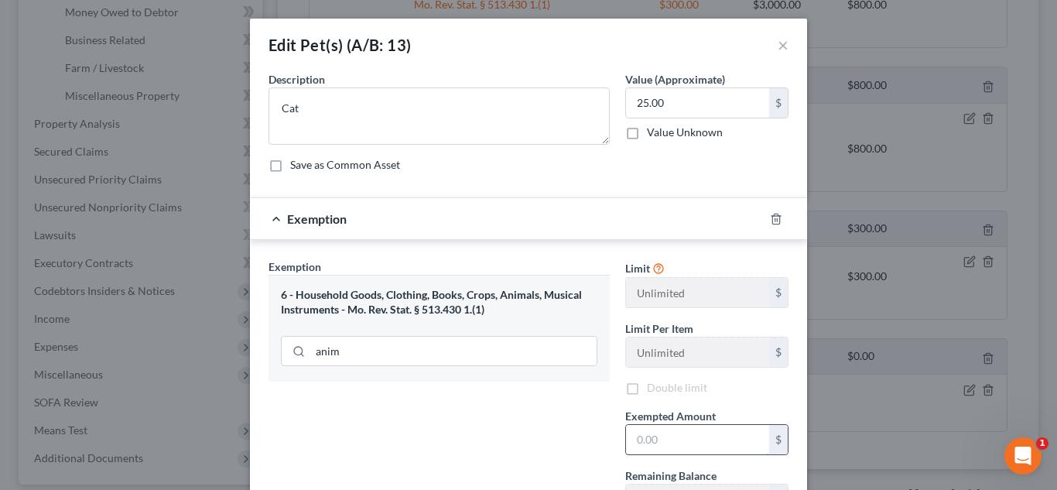
click at [662, 434] on input "text" at bounding box center [697, 439] width 143 height 29
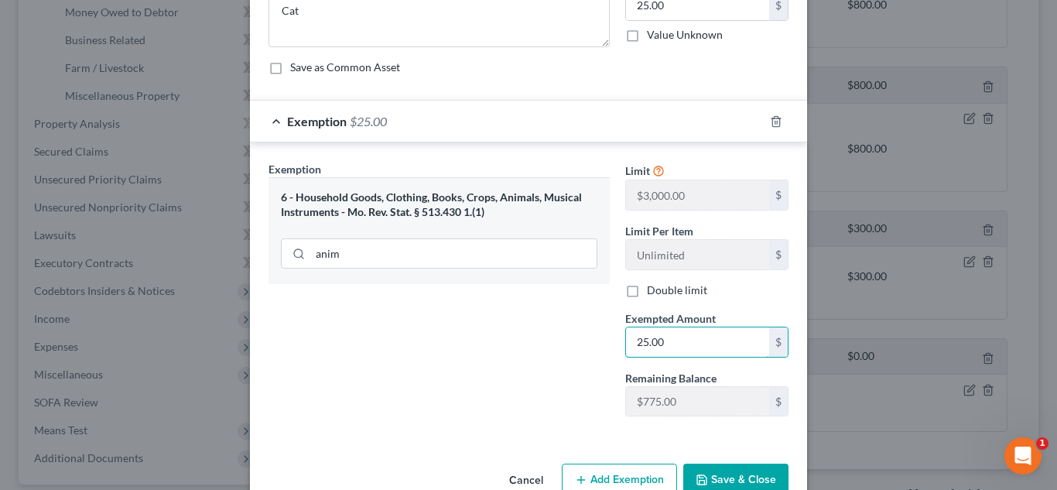
scroll to position [103, 0]
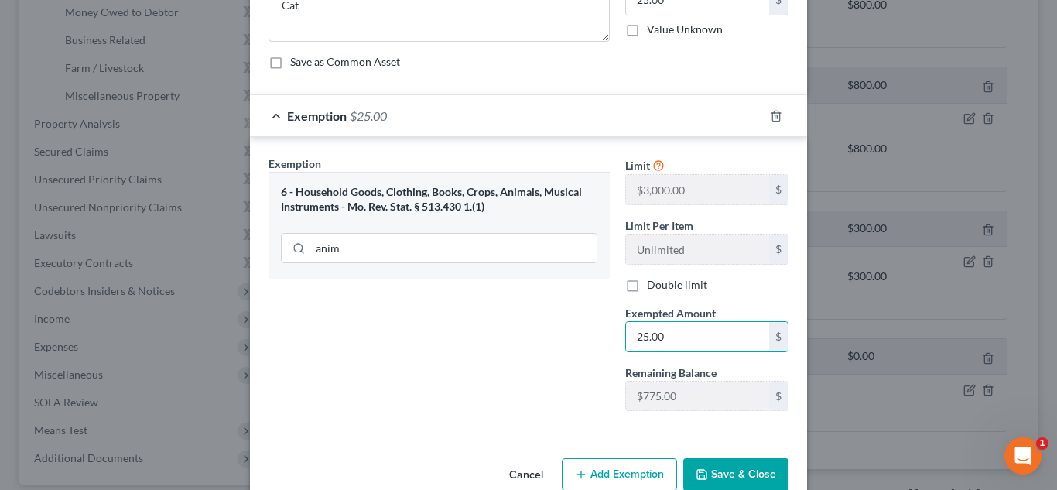
type input "25.00"
click at [707, 472] on icon "button" at bounding box center [701, 474] width 9 height 9
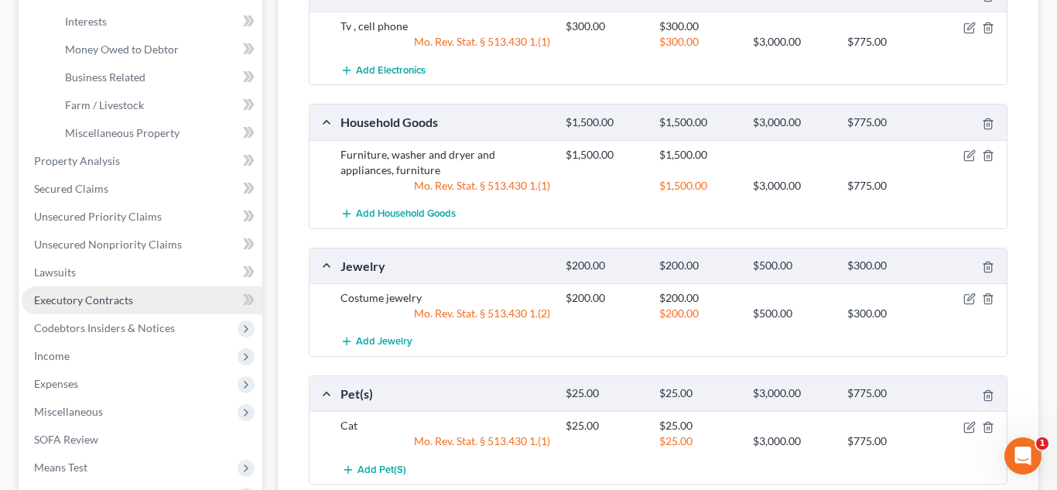
scroll to position [484, 0]
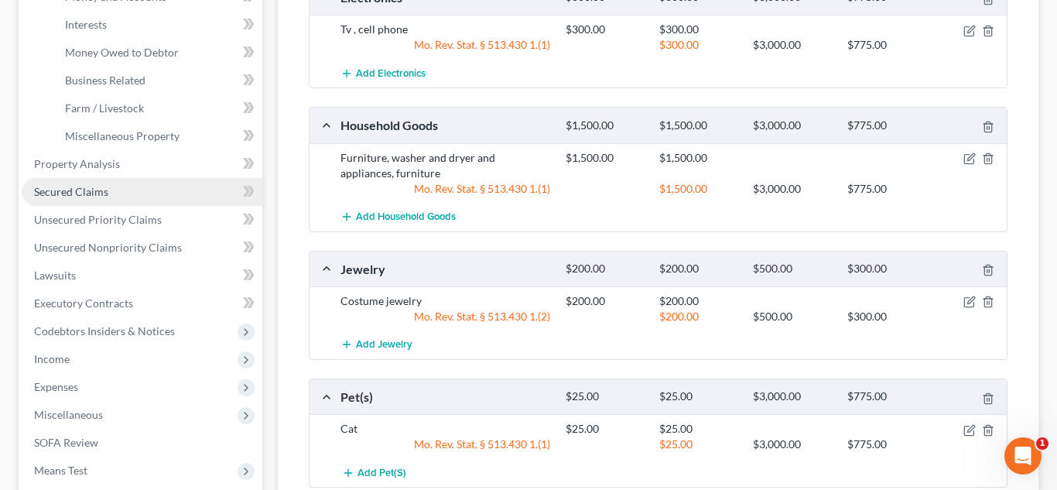
click at [108, 193] on link "Secured Claims" at bounding box center [142, 192] width 241 height 28
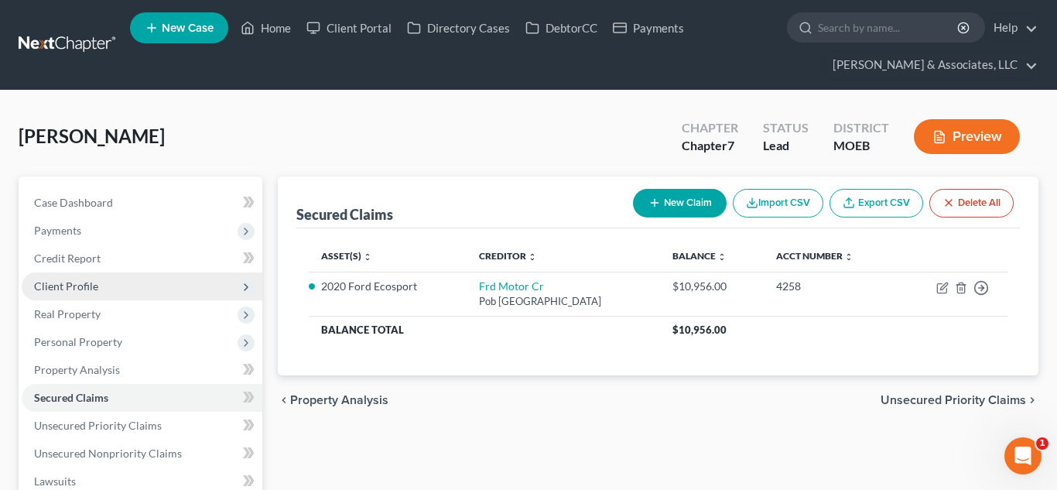
scroll to position [234, 0]
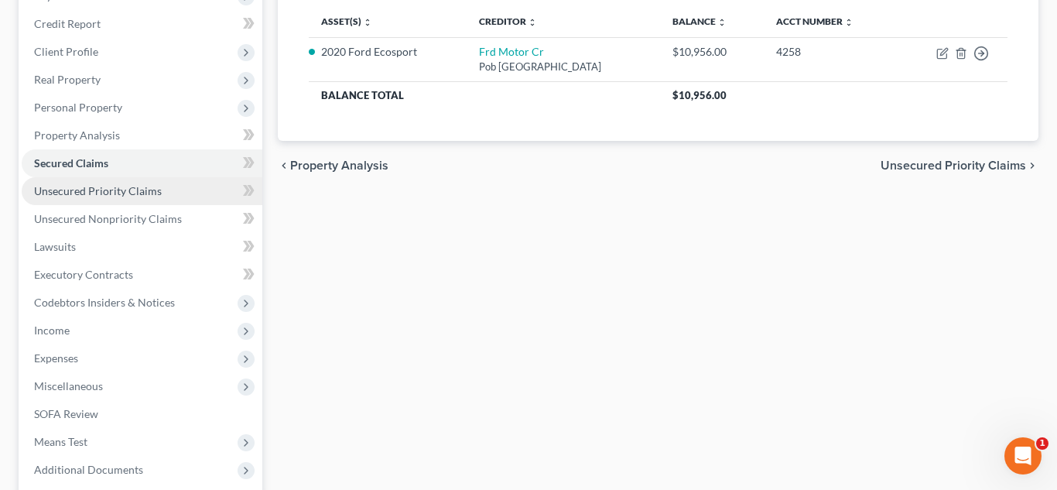
click at [119, 194] on span "Unsecured Priority Claims" at bounding box center [98, 190] width 128 height 13
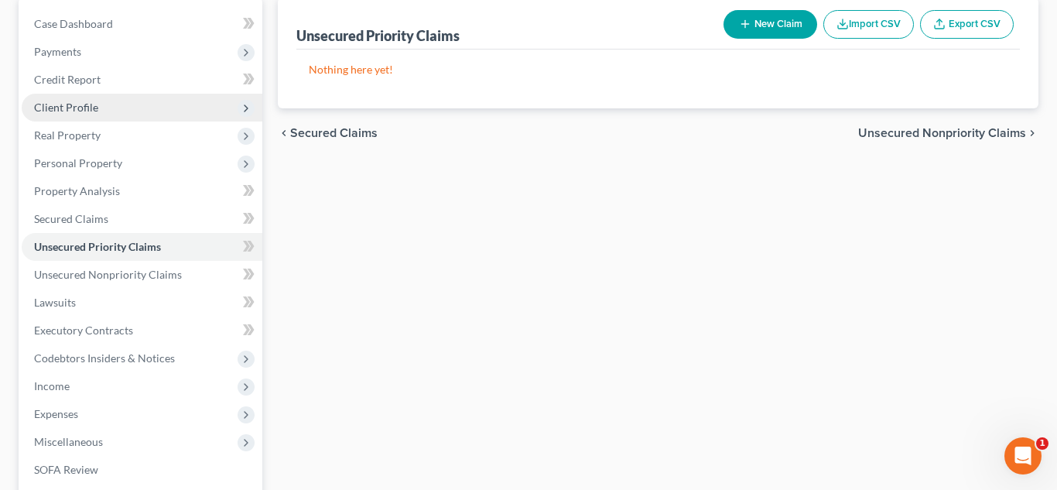
scroll to position [209, 0]
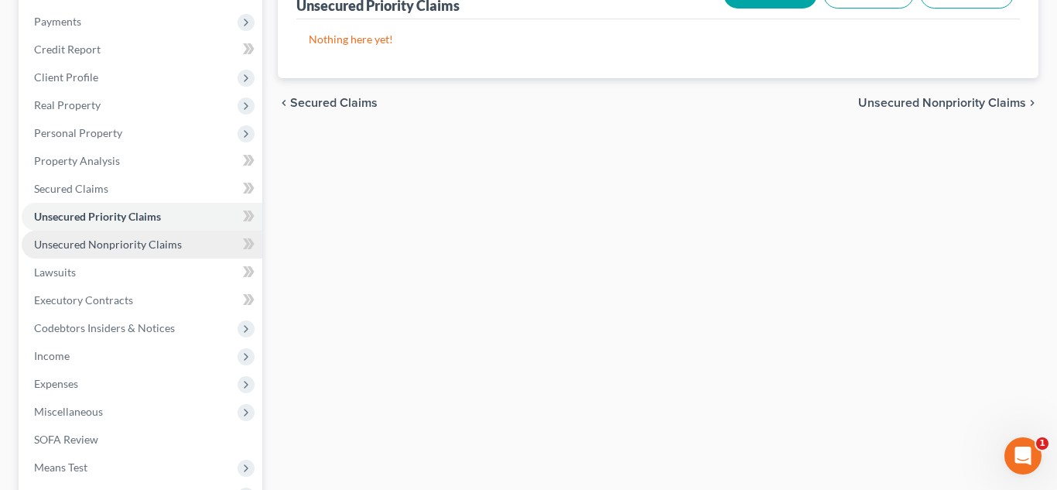
click at [162, 248] on span "Unsecured Nonpriority Claims" at bounding box center [108, 244] width 148 height 13
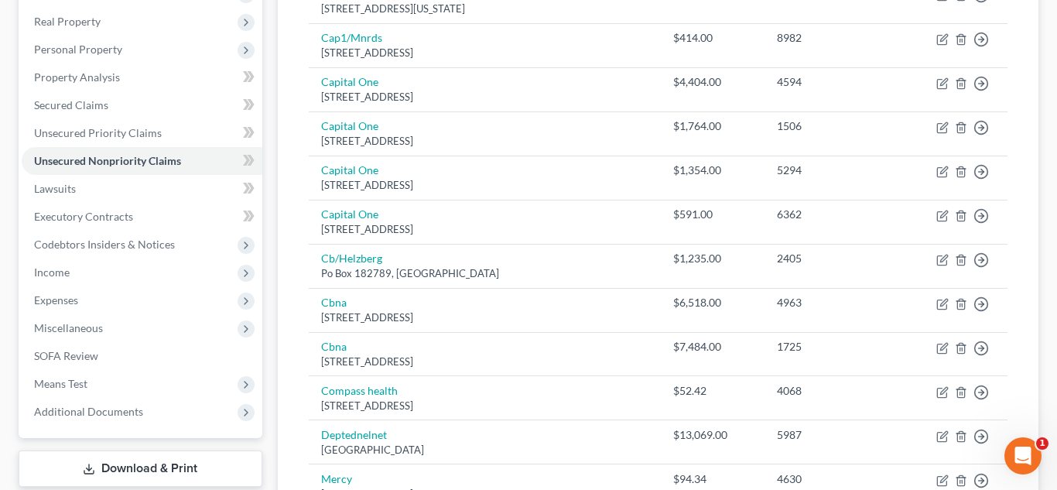
scroll to position [265, 0]
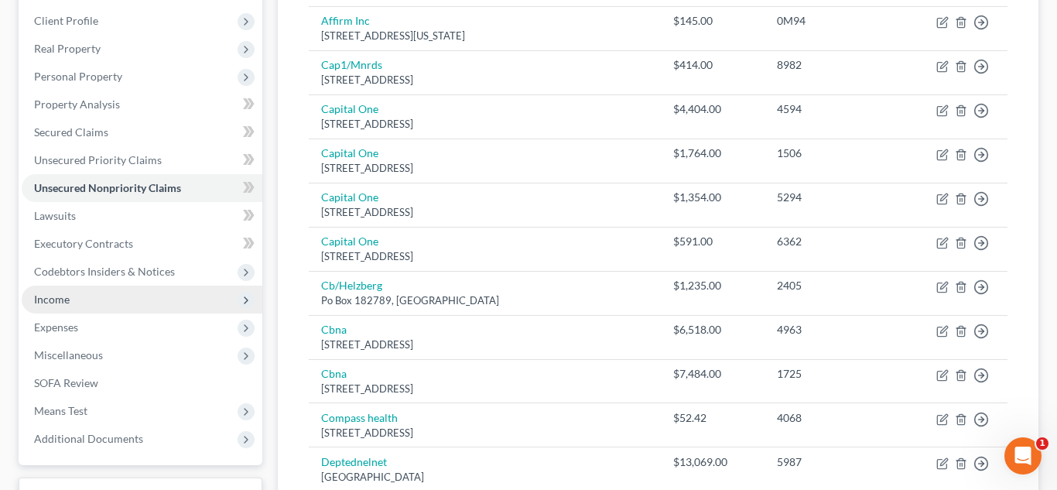
click at [113, 299] on span "Income" at bounding box center [142, 300] width 241 height 28
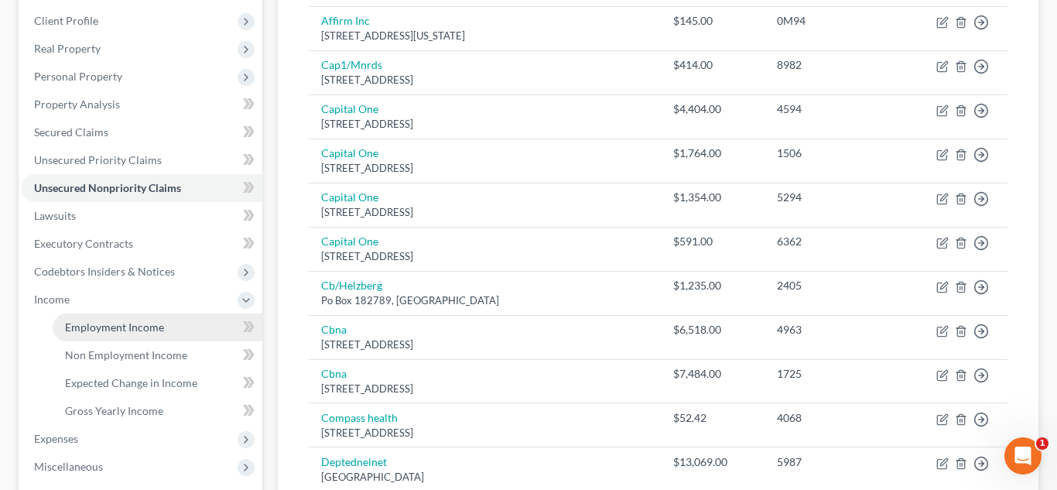
click at [121, 327] on span "Employment Income" at bounding box center [114, 326] width 99 height 13
